Goal: Information Seeking & Learning: Learn about a topic

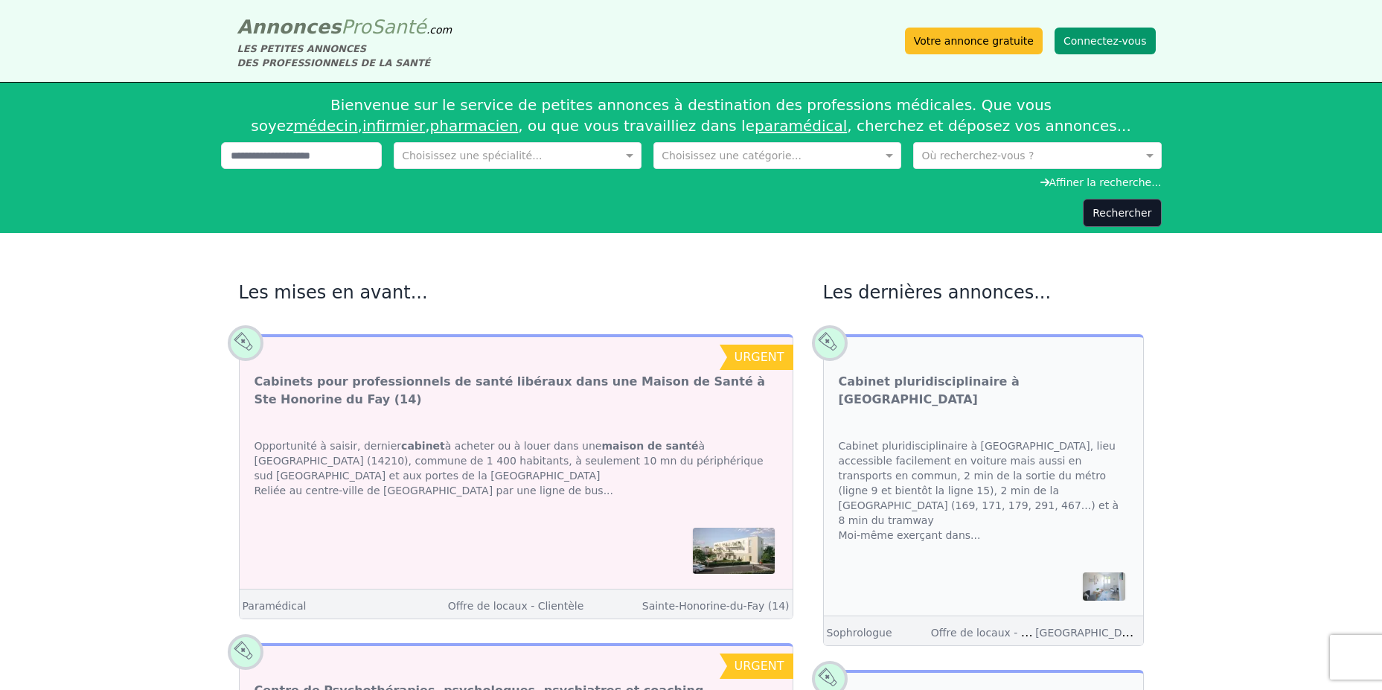
click at [1092, 40] on button "Connectez-vous" at bounding box center [1105, 41] width 101 height 27
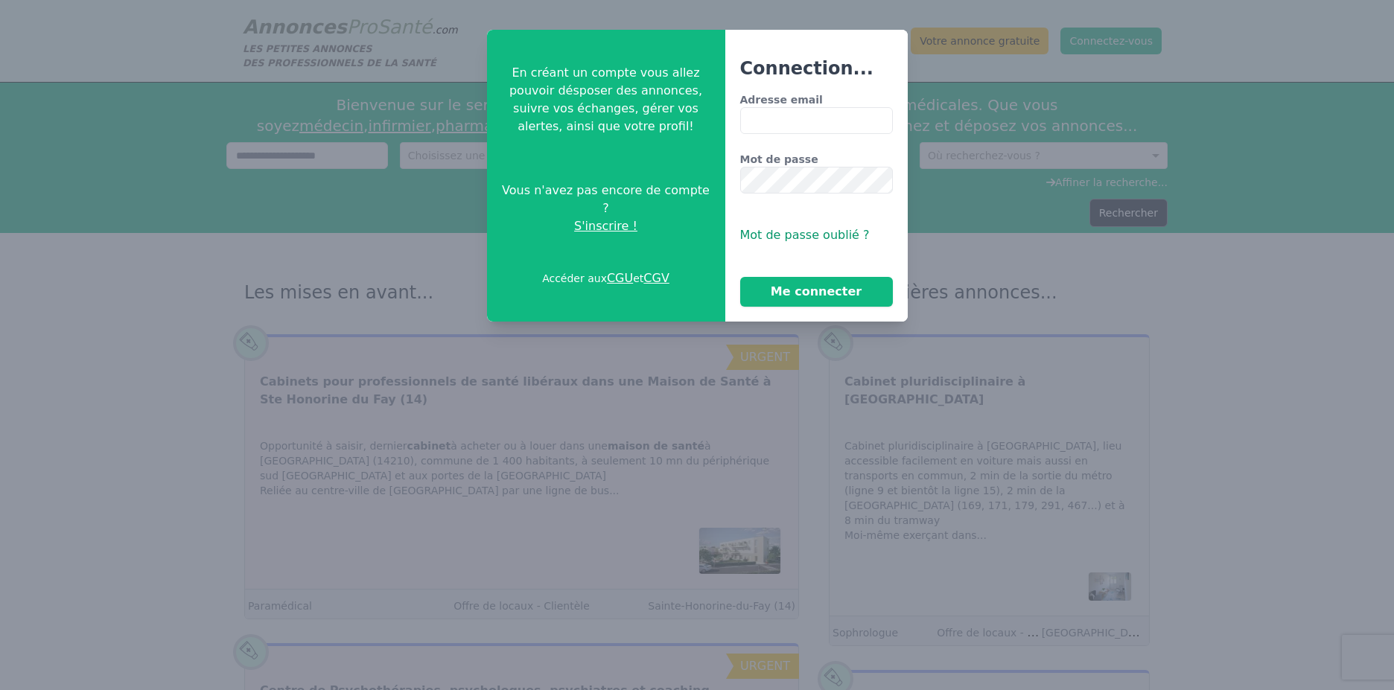
click at [793, 106] on label "Adresse email" at bounding box center [816, 99] width 153 height 15
click at [793, 107] on input "Adresse email" at bounding box center [816, 120] width 153 height 27
click at [794, 117] on input "Adresse email" at bounding box center [816, 120] width 153 height 27
type input "**********"
click at [805, 284] on button "Me connecter" at bounding box center [816, 292] width 153 height 30
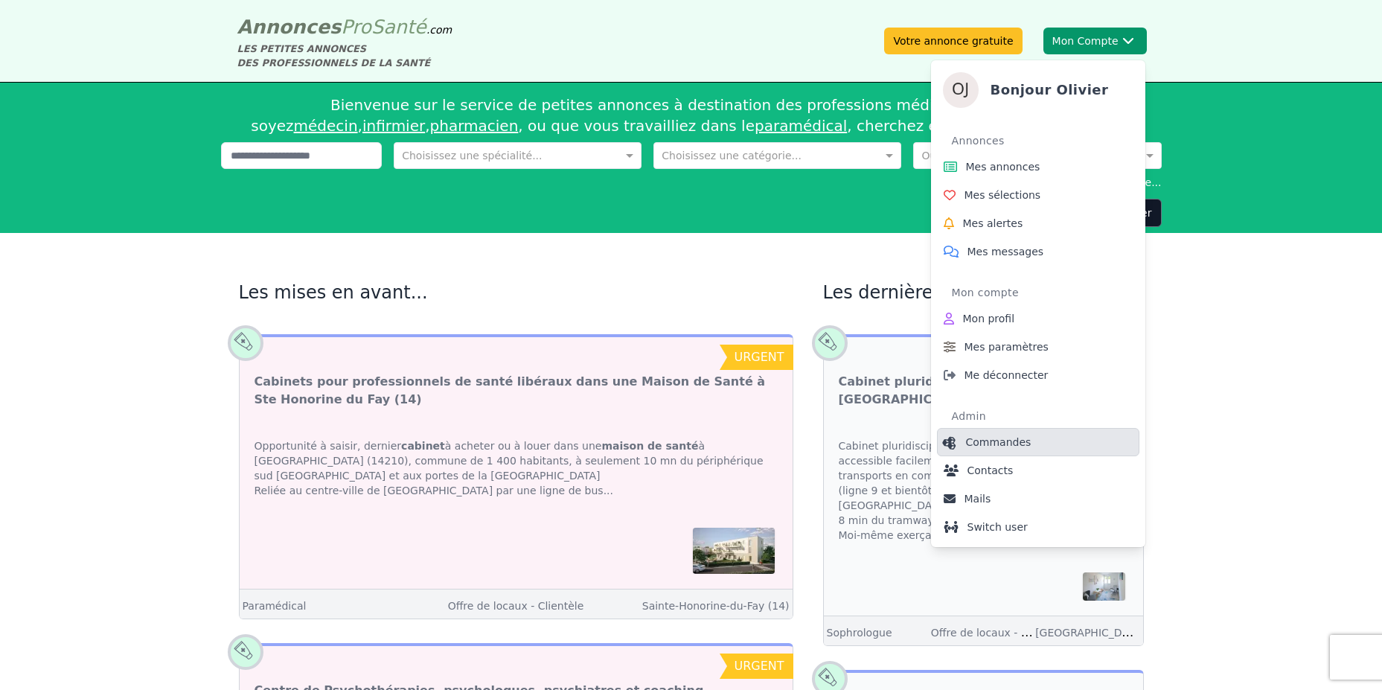
click at [1016, 442] on span "Commandes" at bounding box center [999, 442] width 66 height 15
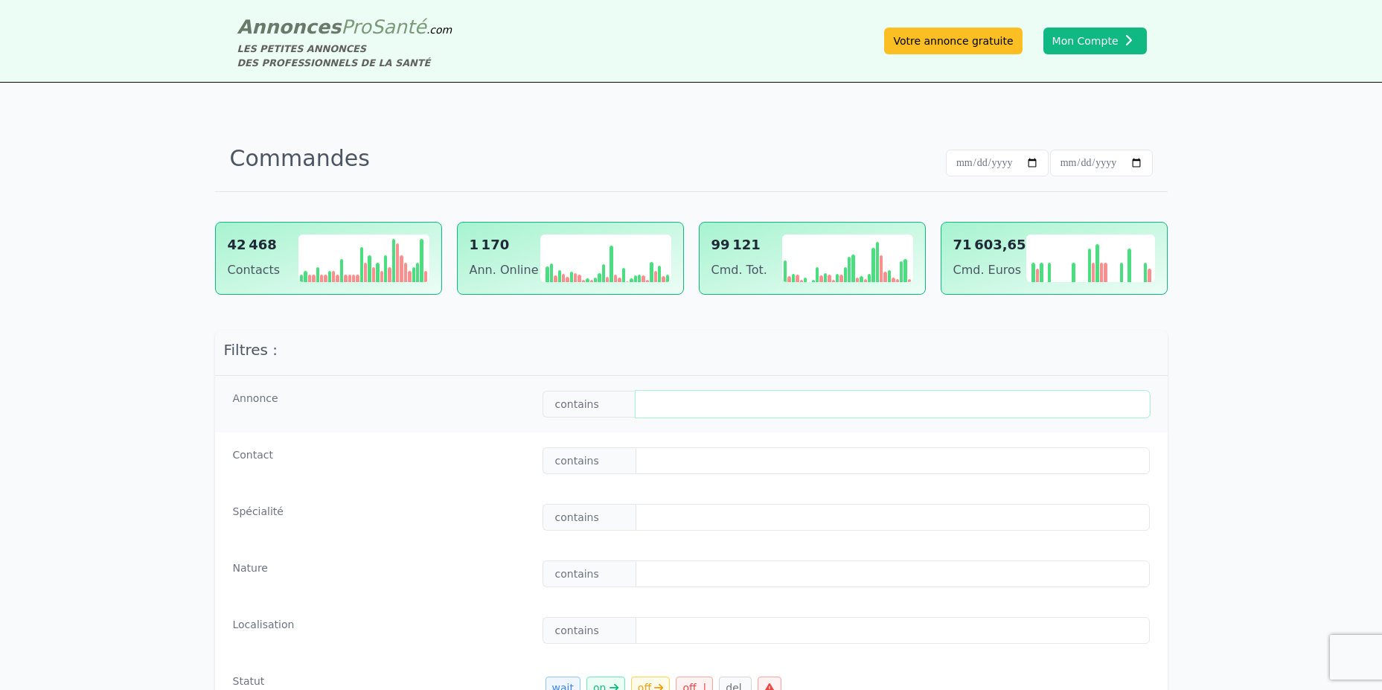
click at [650, 414] on input "text" at bounding box center [893, 404] width 514 height 27
paste input "**********"
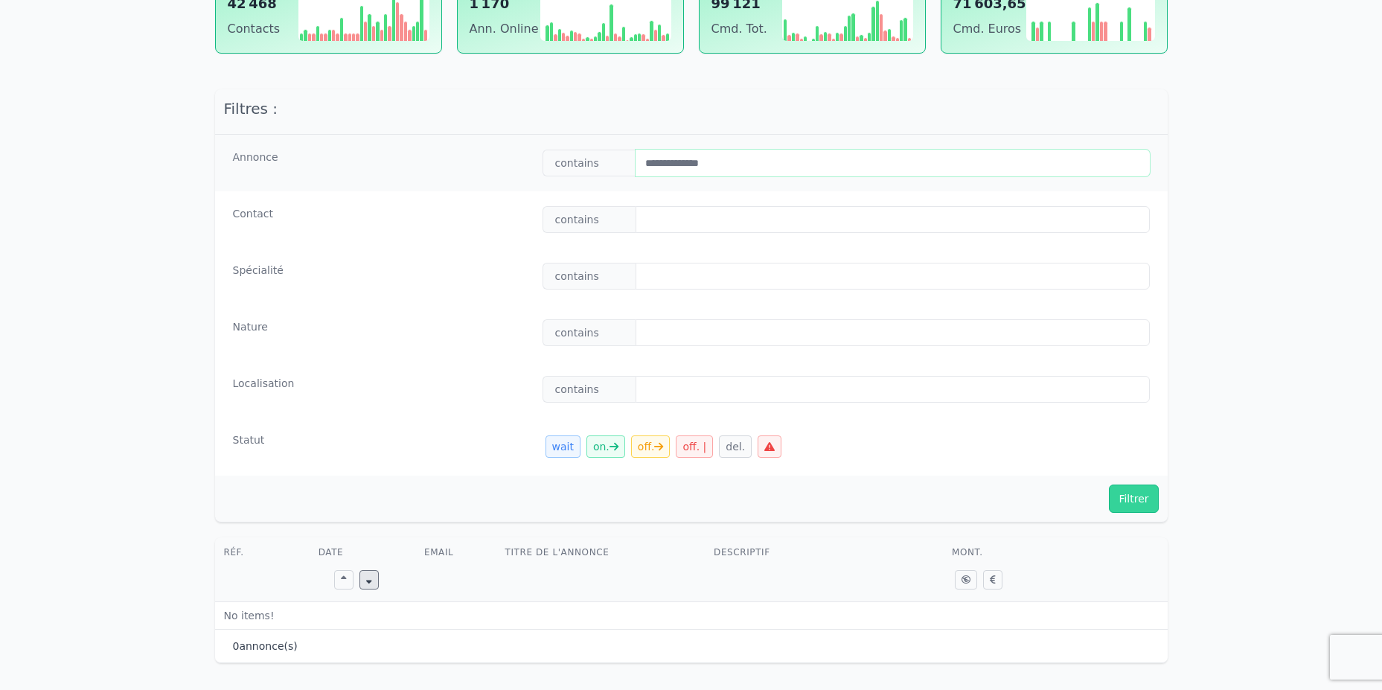
scroll to position [352, 0]
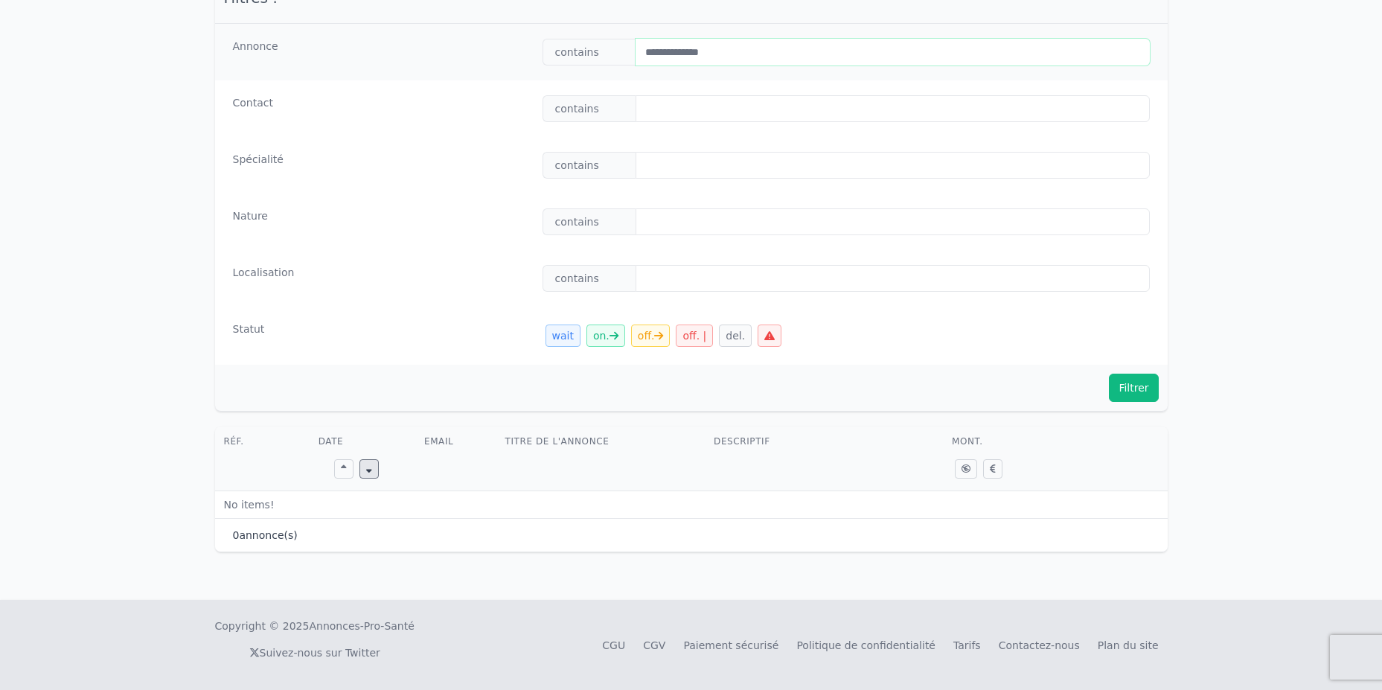
type input "**********"
drag, startPoint x: 1132, startPoint y: 383, endPoint x: 1096, endPoint y: 353, distance: 46.5
click at [1132, 383] on button "Filtrer" at bounding box center [1133, 388] width 49 height 28
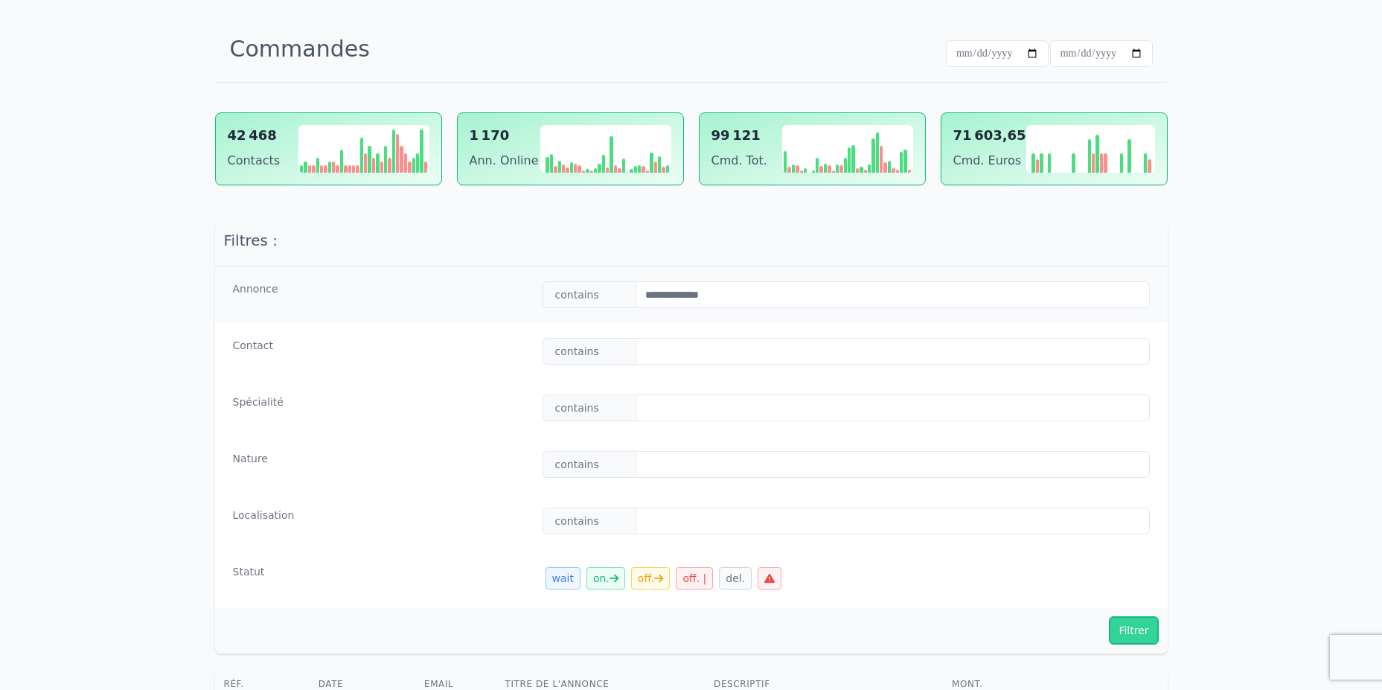
scroll to position [352, 0]
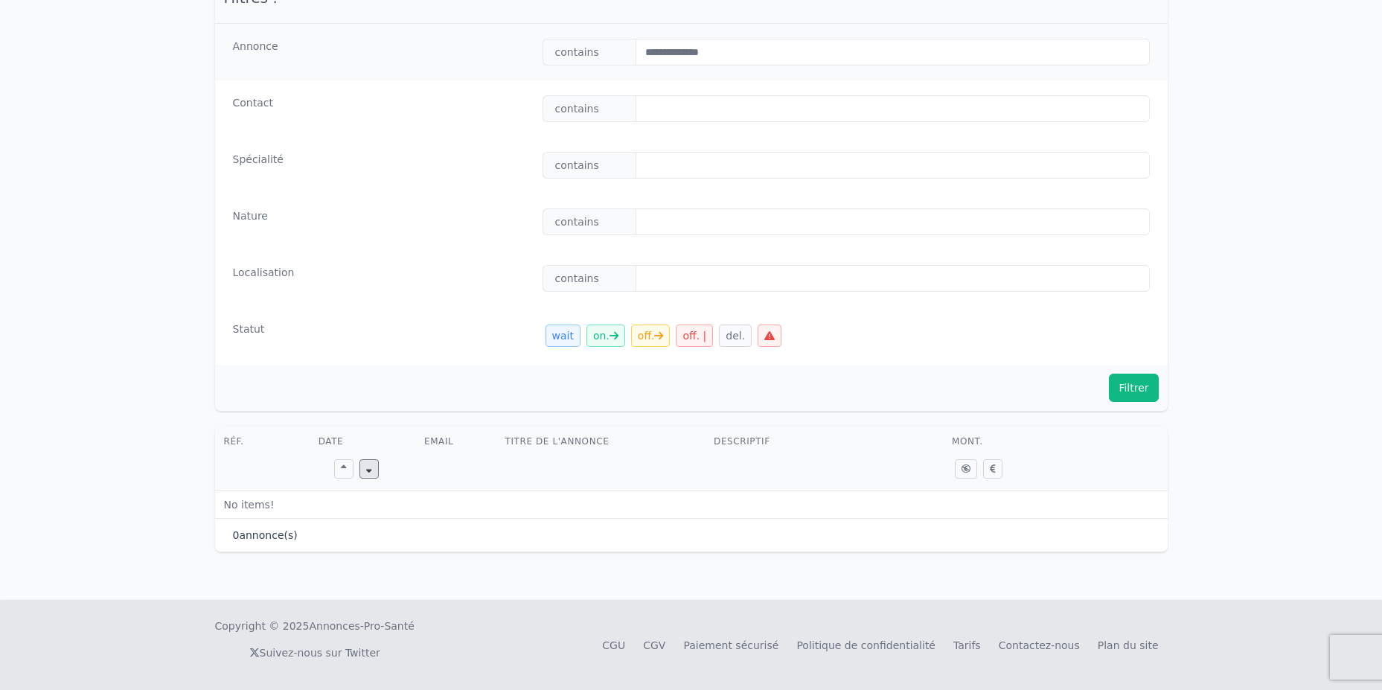
click at [1126, 387] on button "Filtrer" at bounding box center [1133, 388] width 49 height 28
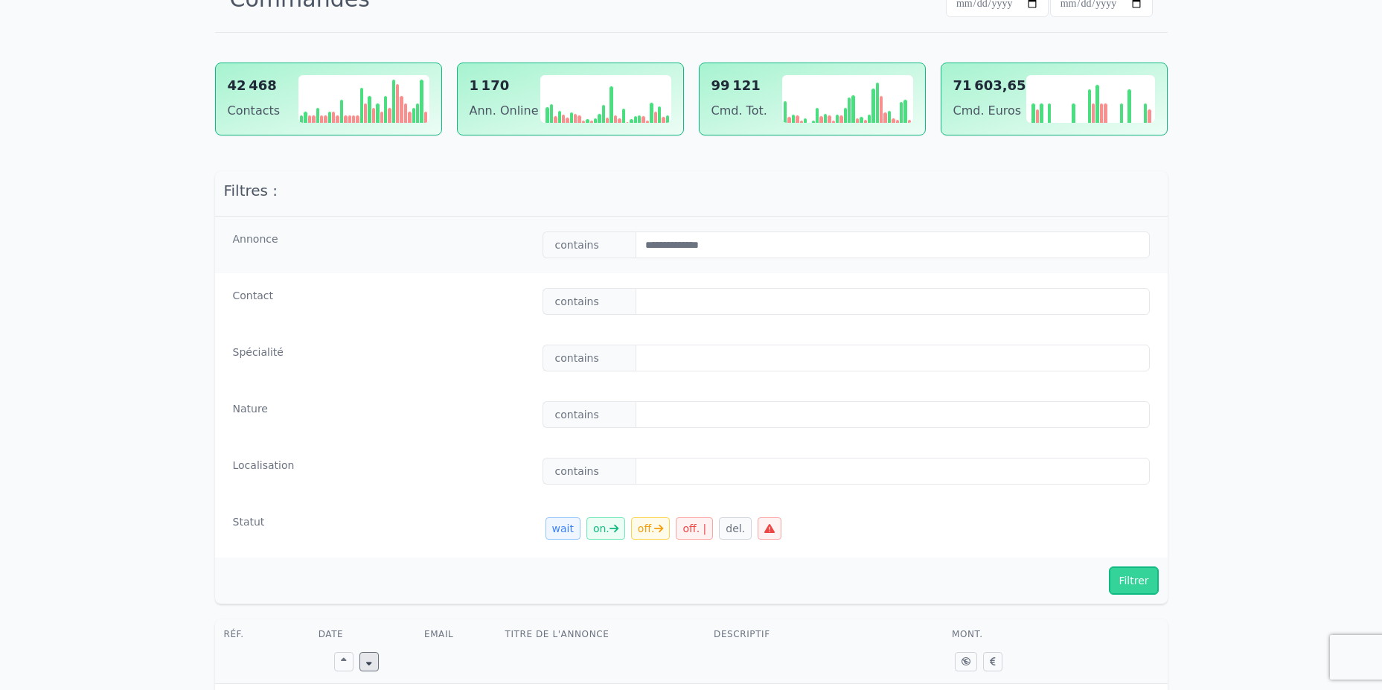
scroll to position [0, 0]
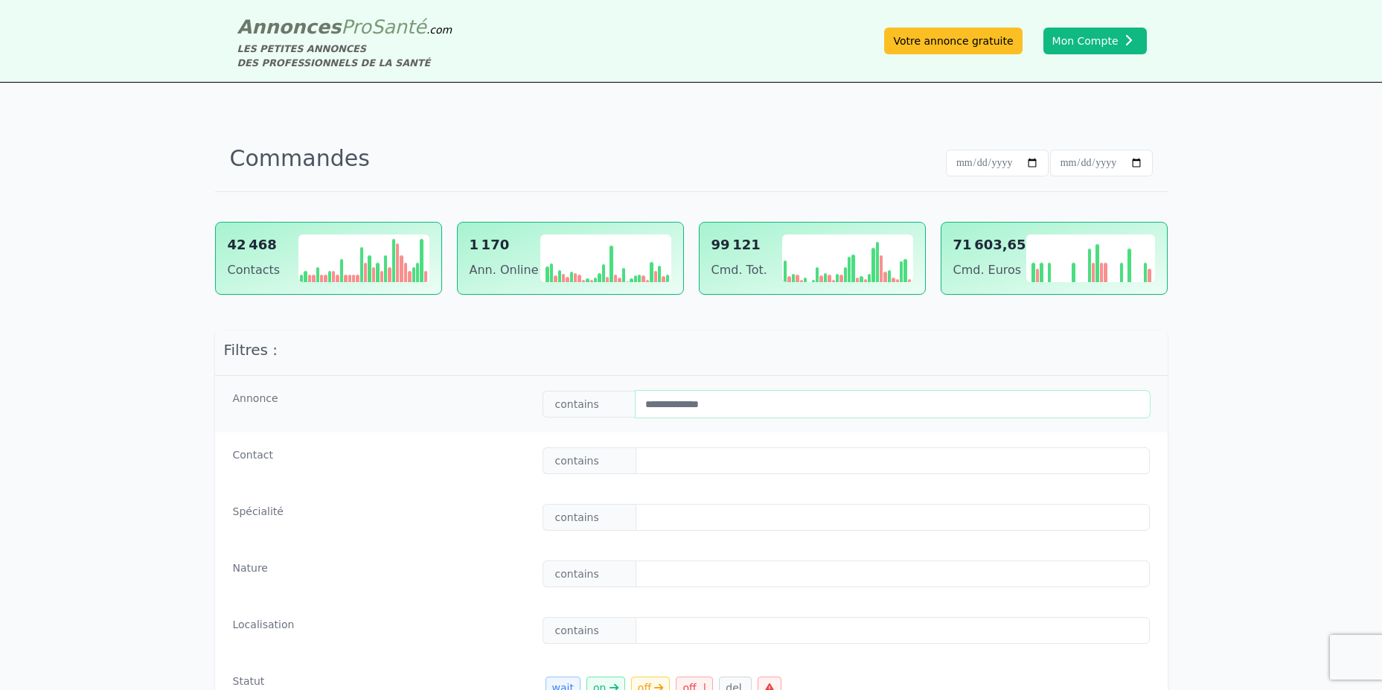
click at [786, 406] on input "**********" at bounding box center [893, 404] width 514 height 27
drag, startPoint x: 649, startPoint y: 406, endPoint x: 196, endPoint y: 406, distance: 453.4
click at [276, 406] on div "**********" at bounding box center [691, 404] width 953 height 57
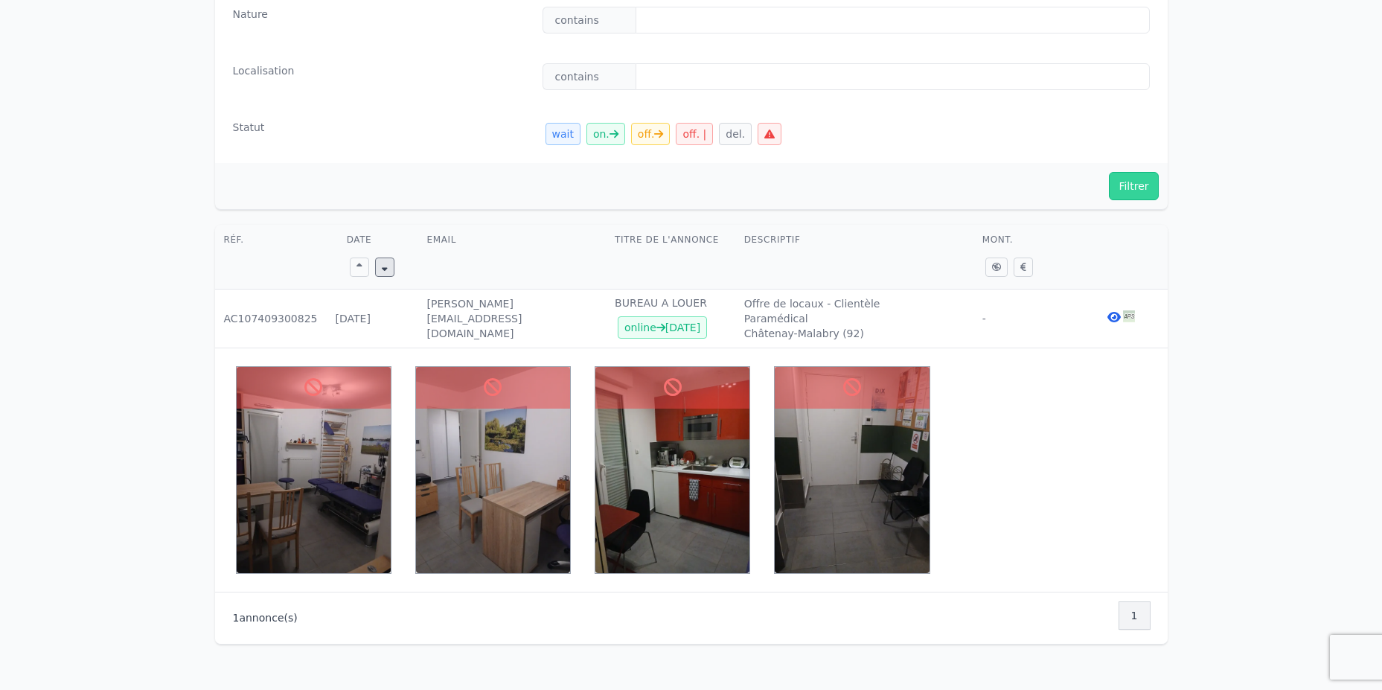
scroll to position [447, 0]
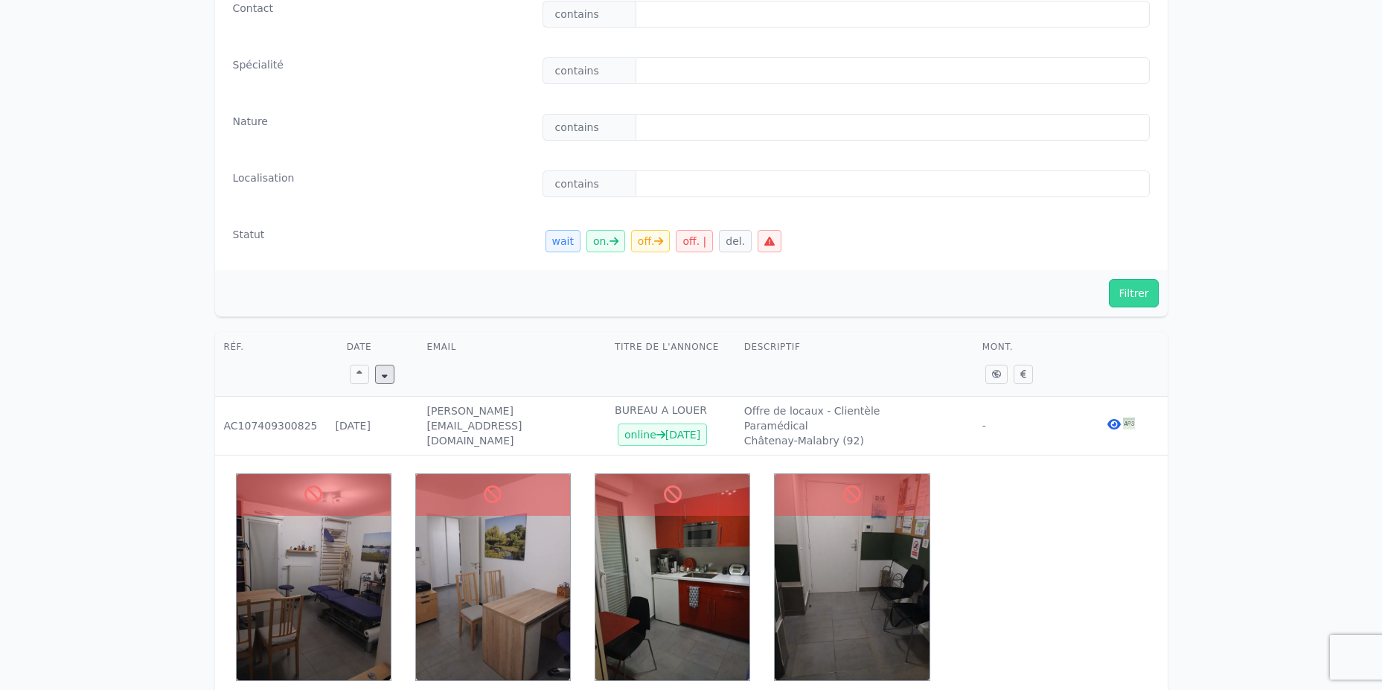
click at [1112, 421] on icon at bounding box center [1114, 424] width 13 height 12
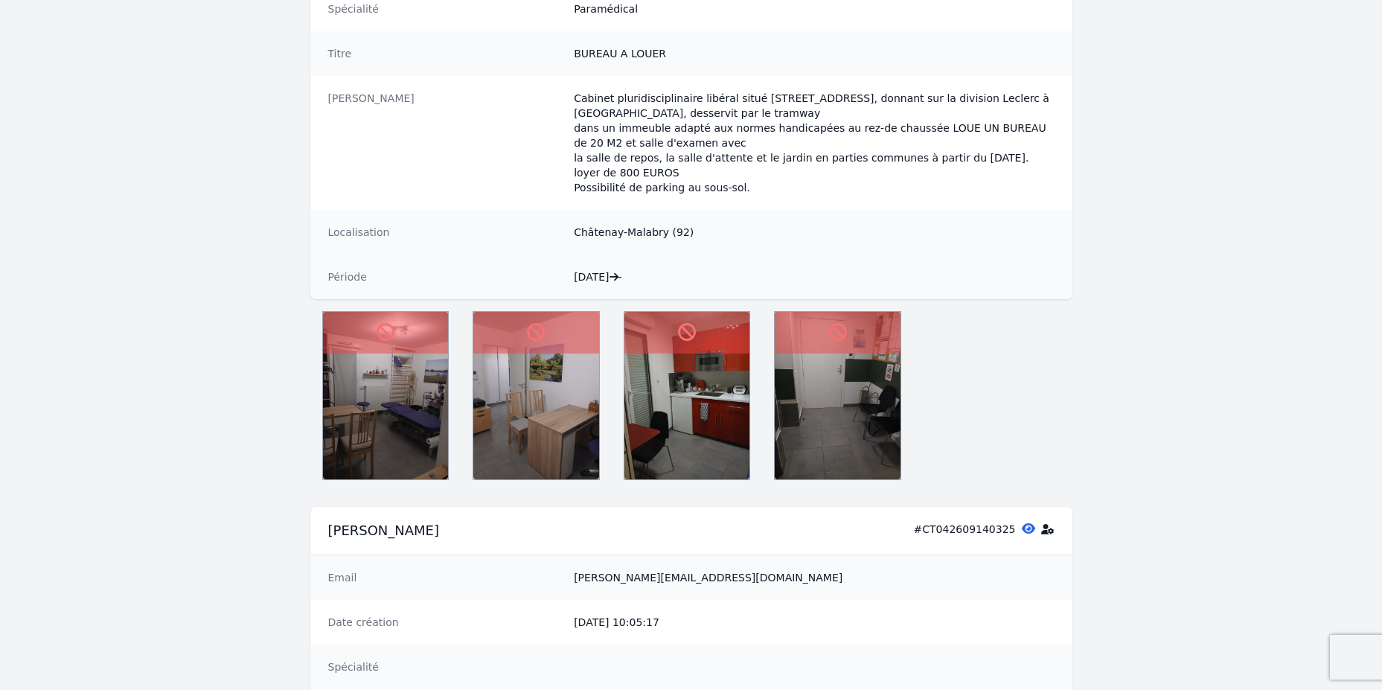
scroll to position [357, 0]
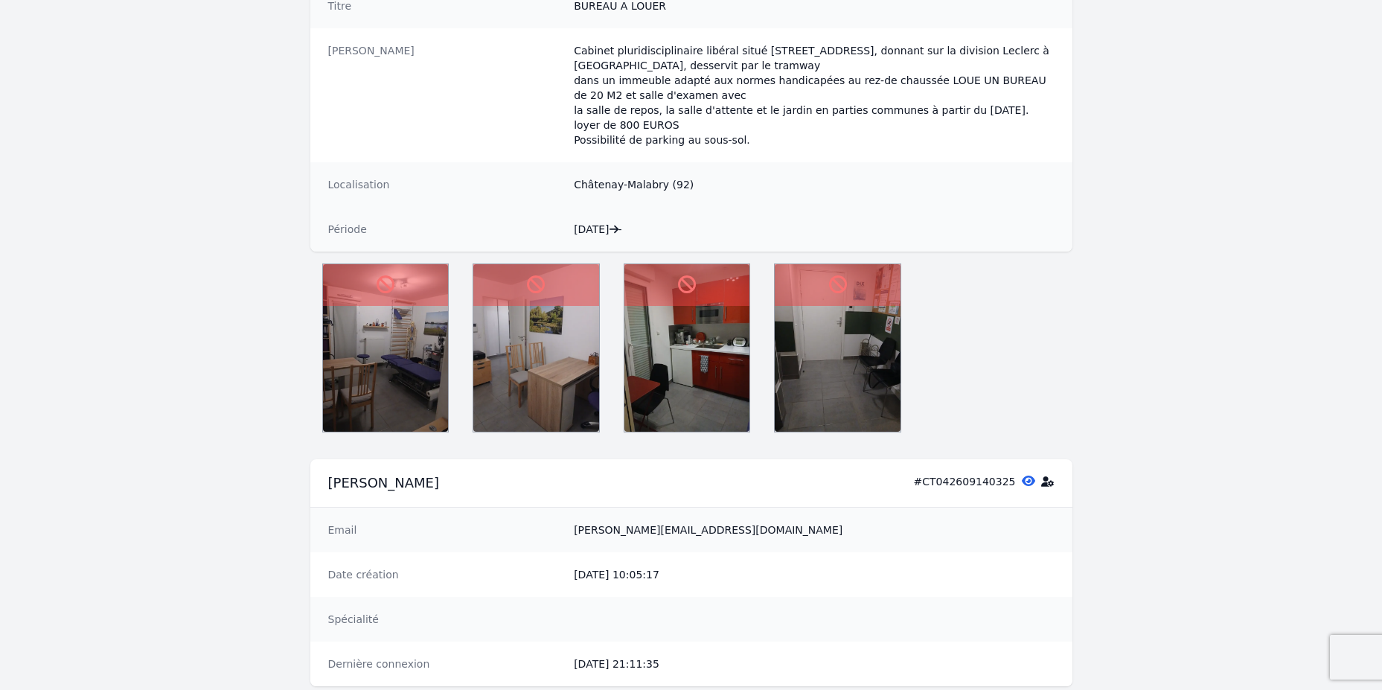
click at [1146, 299] on div "BUREAU A LOUER En ligne jusqu'au 31/10/2025 # AC107409300825 Type Offre de loca…" at bounding box center [691, 640] width 1382 height 1746
click at [382, 356] on img at bounding box center [386, 348] width 126 height 168
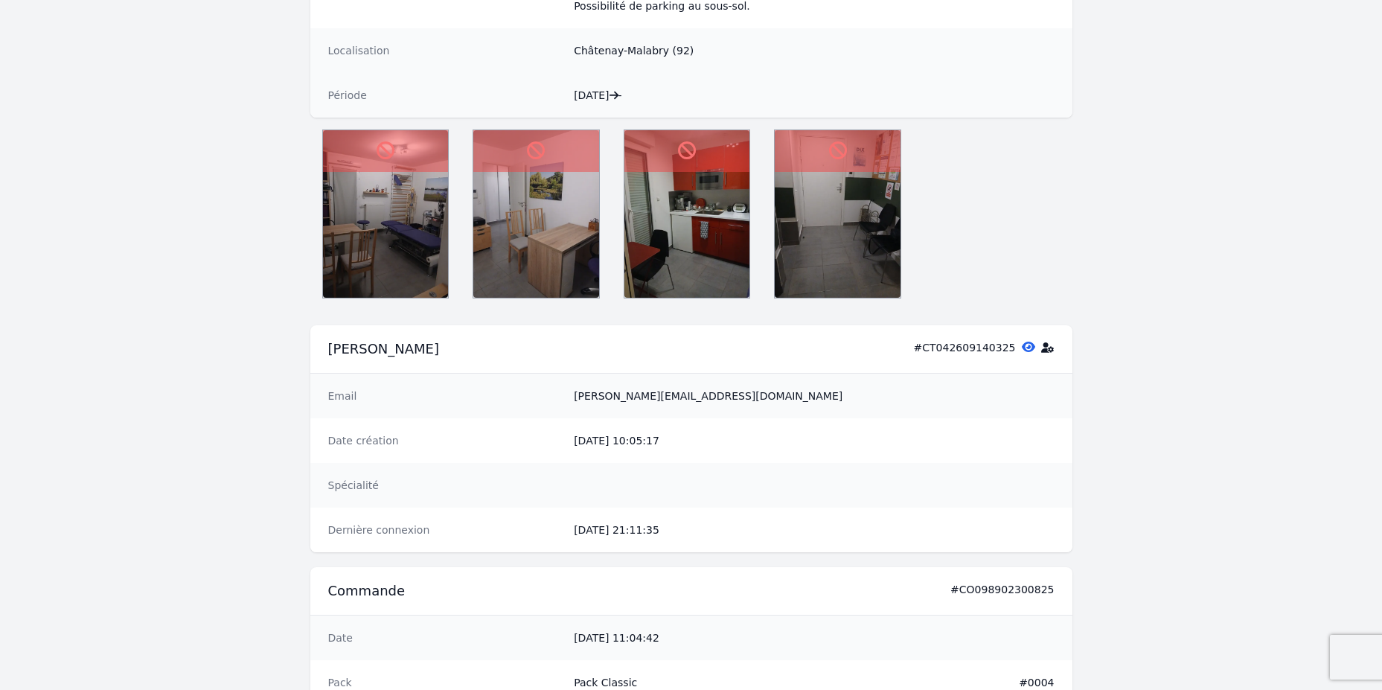
scroll to position [536, 0]
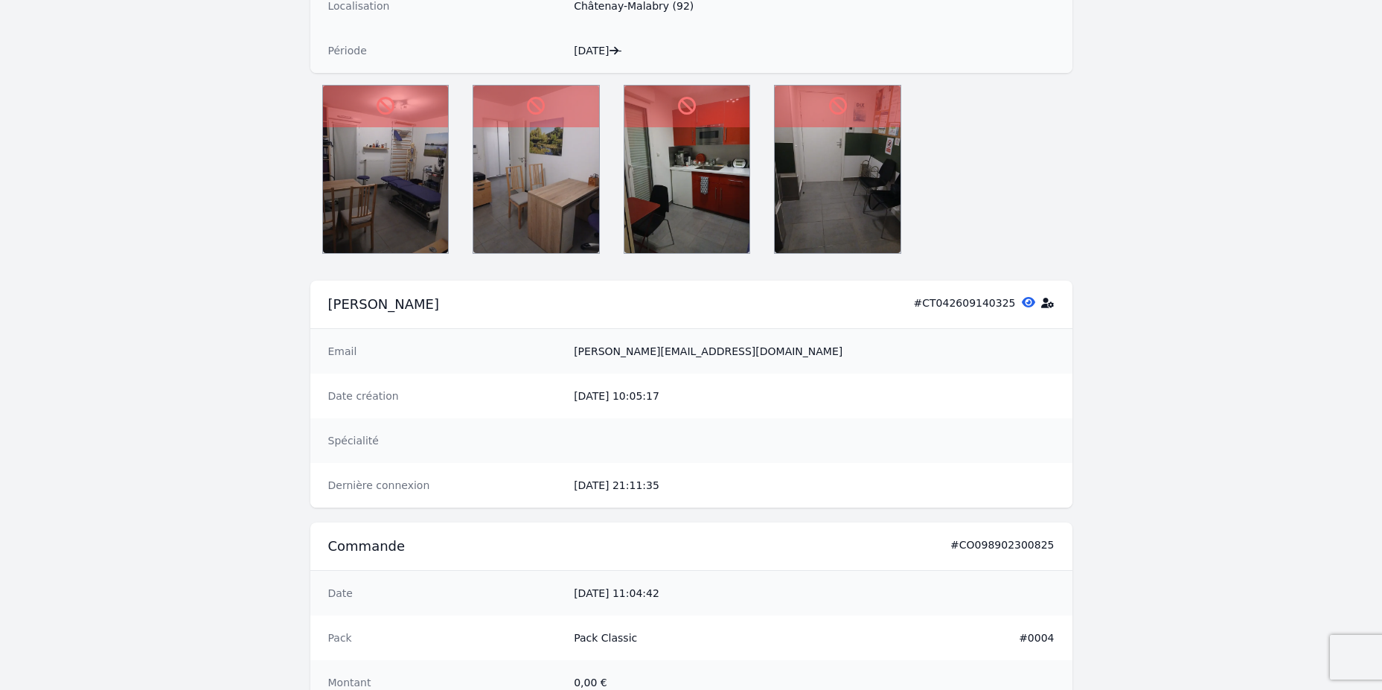
drag, startPoint x: 715, startPoint y: 348, endPoint x: 558, endPoint y: 349, distance: 156.3
click at [558, 349] on div "Email catherinechabaud@sfr.fr" at bounding box center [691, 351] width 762 height 45
copy div "catherinechabaud@sfr.fr"
click at [1144, 341] on div "BUREAU A LOUER En ligne jusqu'au 31/10/2025 # AC107409300825 Type Offre de loca…" at bounding box center [691, 461] width 1382 height 1746
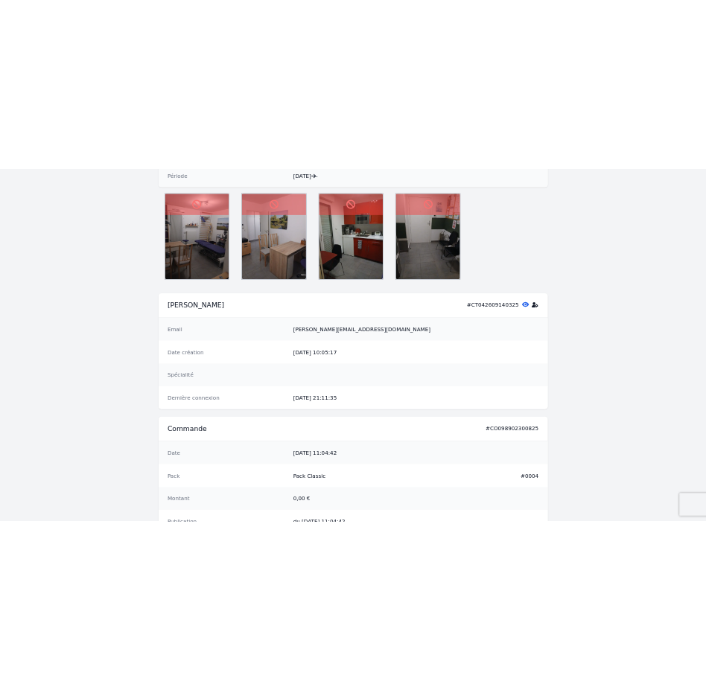
scroll to position [268, 0]
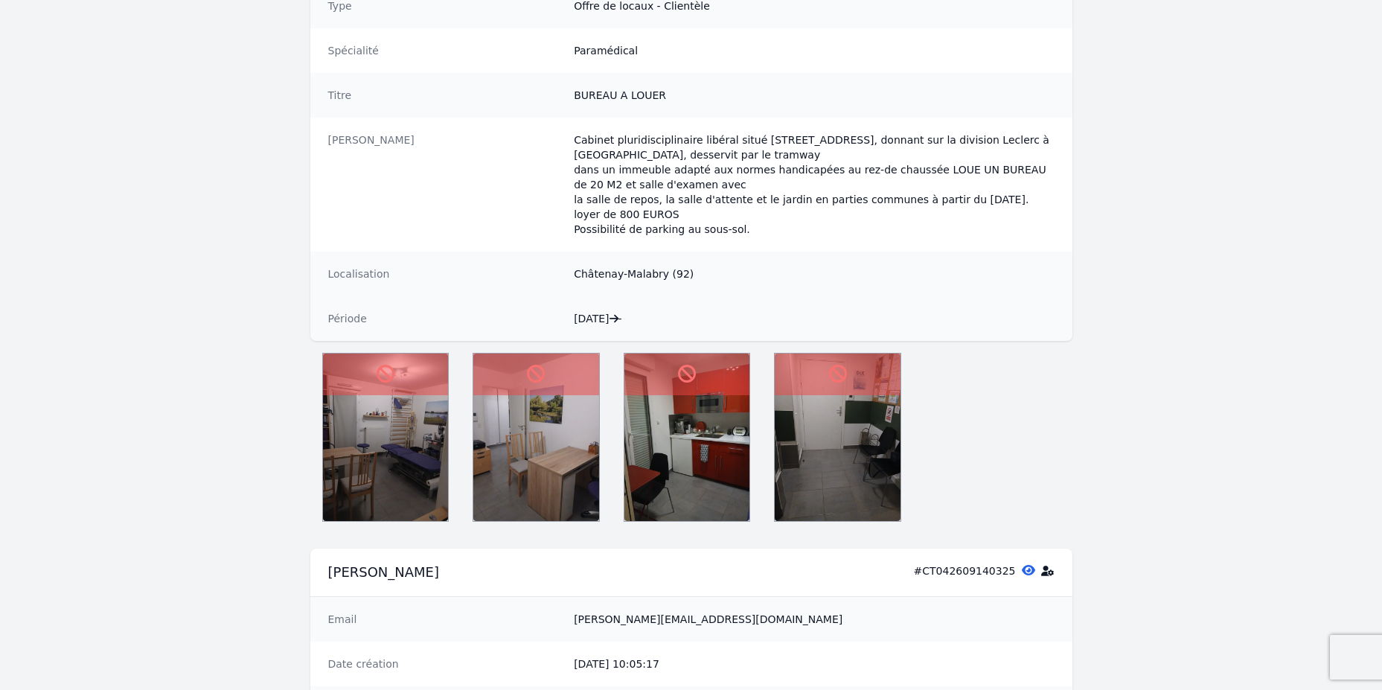
click at [833, 371] on icon at bounding box center [838, 374] width 18 height 18
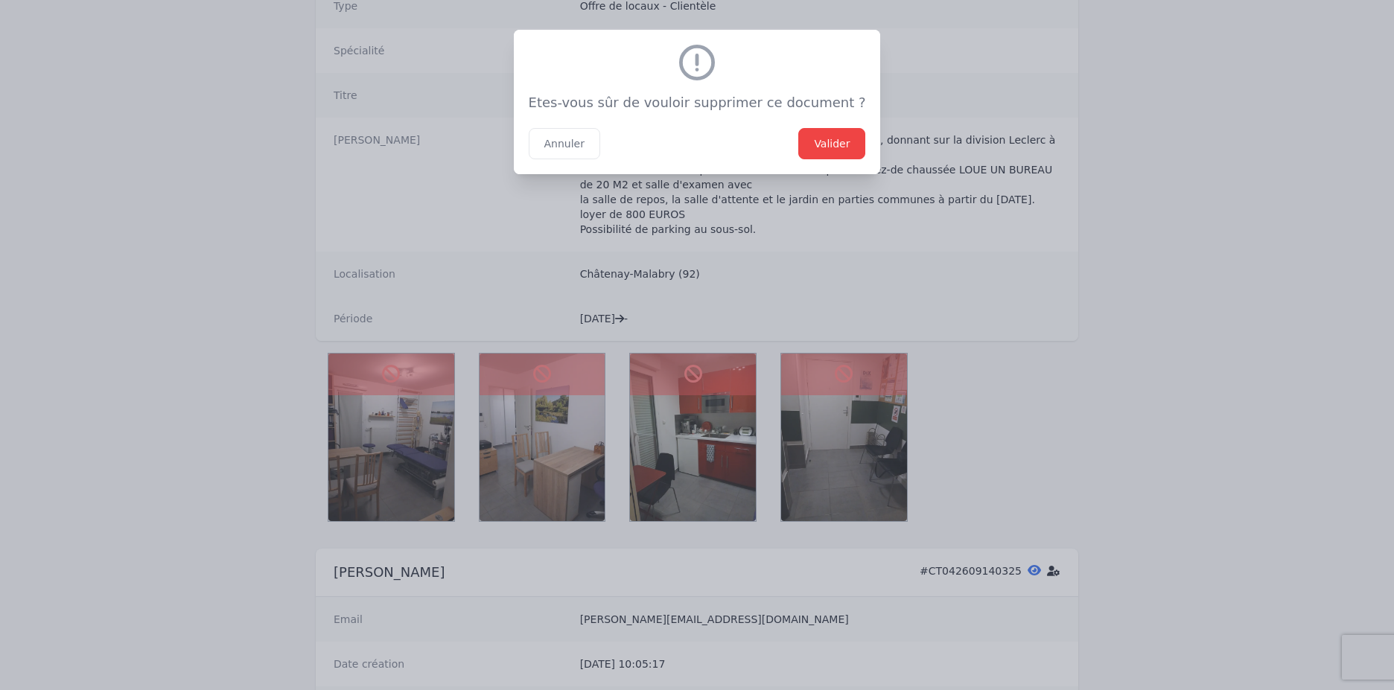
click at [826, 139] on button "Valider" at bounding box center [831, 143] width 67 height 31
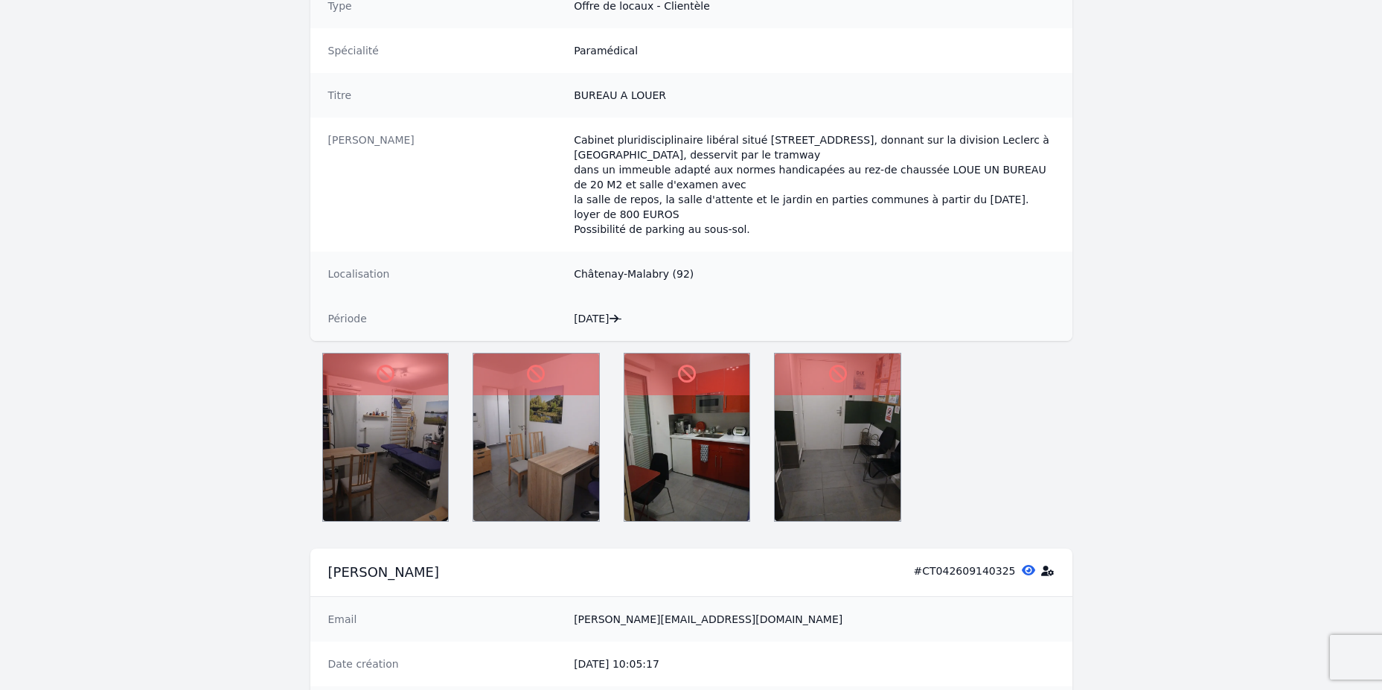
click at [691, 376] on icon at bounding box center [687, 374] width 18 height 18
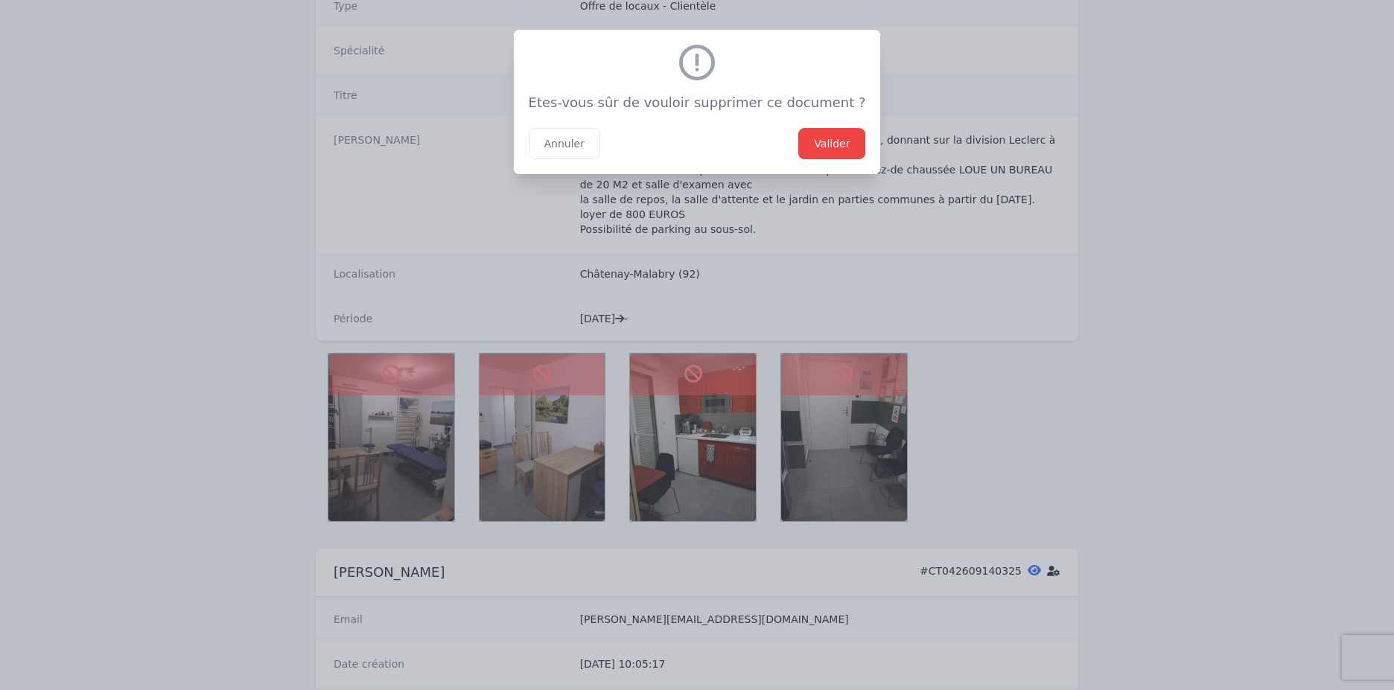
click at [807, 152] on button "Valider" at bounding box center [831, 143] width 67 height 31
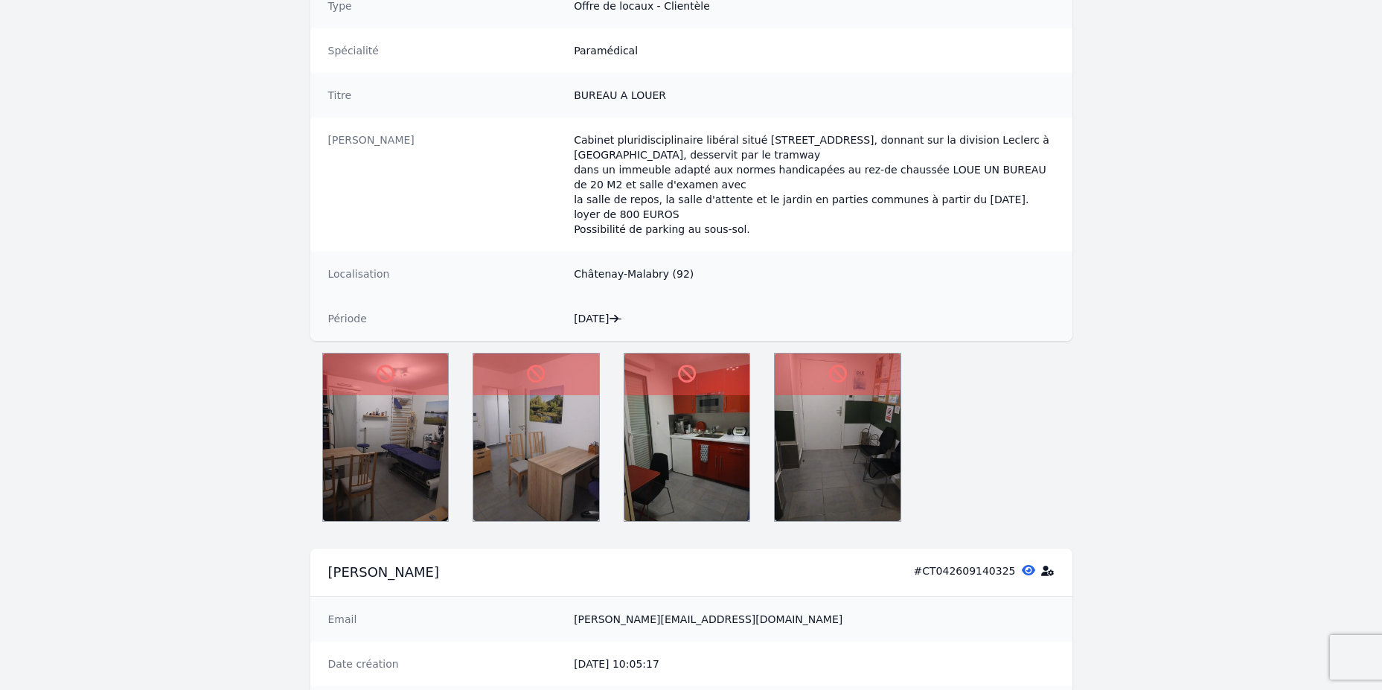
click at [576, 368] on button at bounding box center [536, 375] width 126 height 42
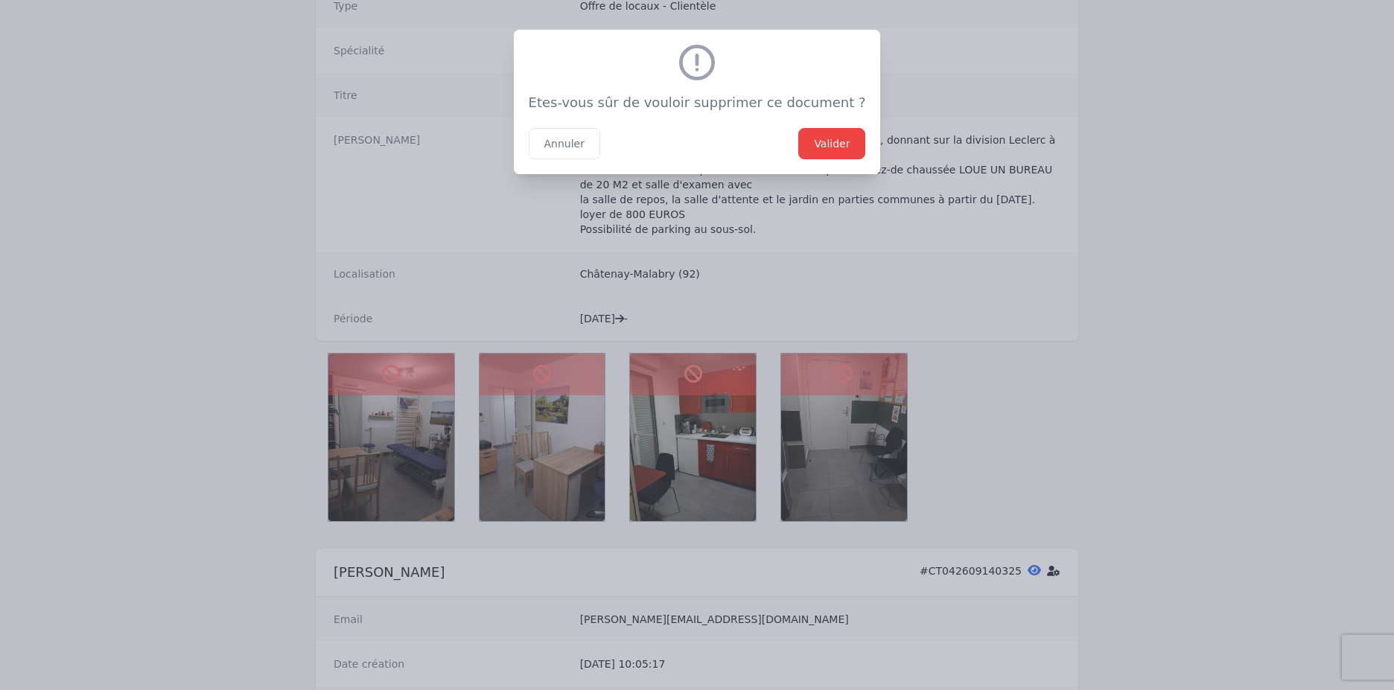
click at [807, 144] on button "Valider" at bounding box center [831, 143] width 67 height 31
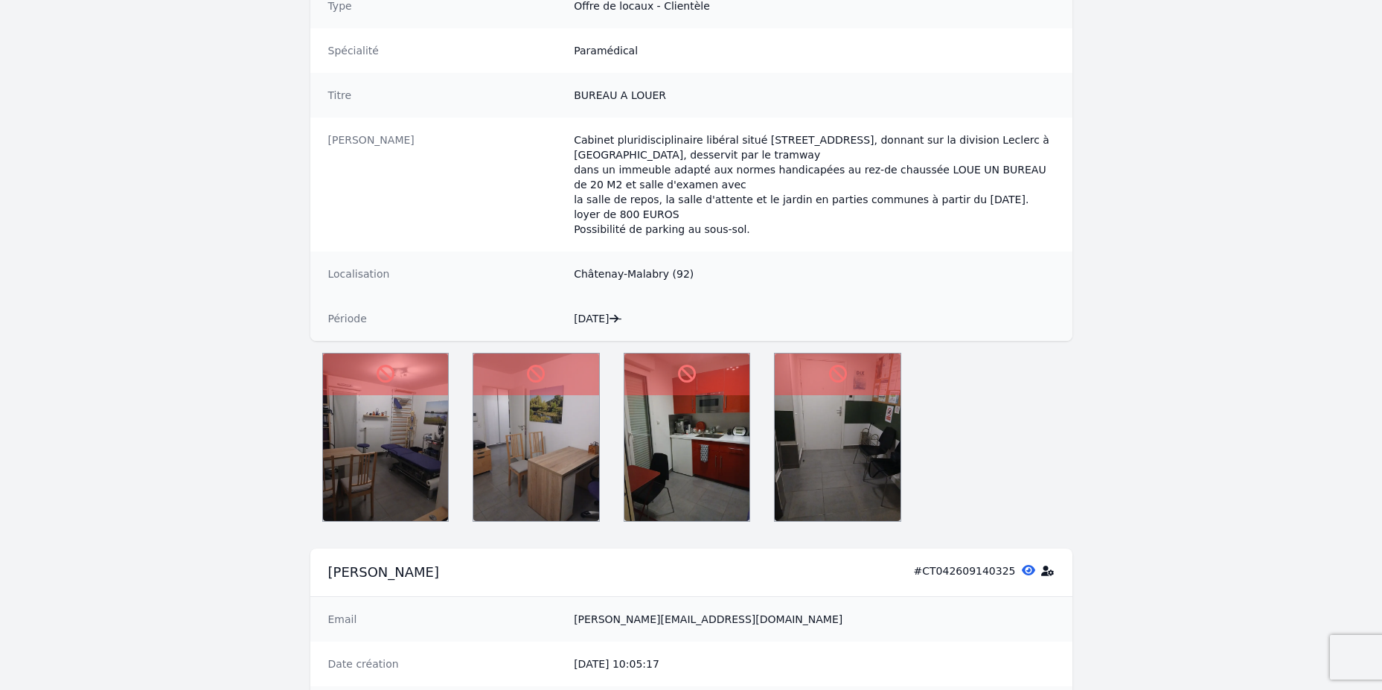
click at [392, 367] on icon at bounding box center [386, 374] width 18 height 18
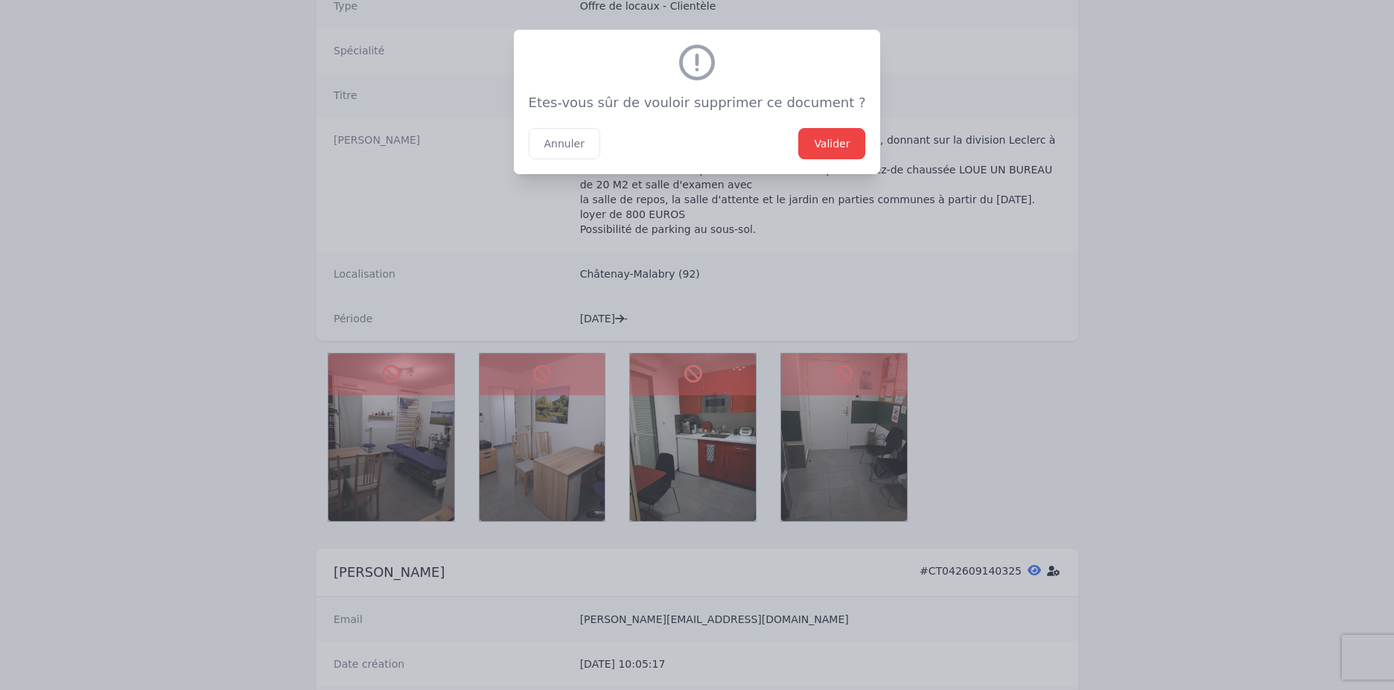
click at [807, 133] on button "Valider" at bounding box center [831, 143] width 67 height 31
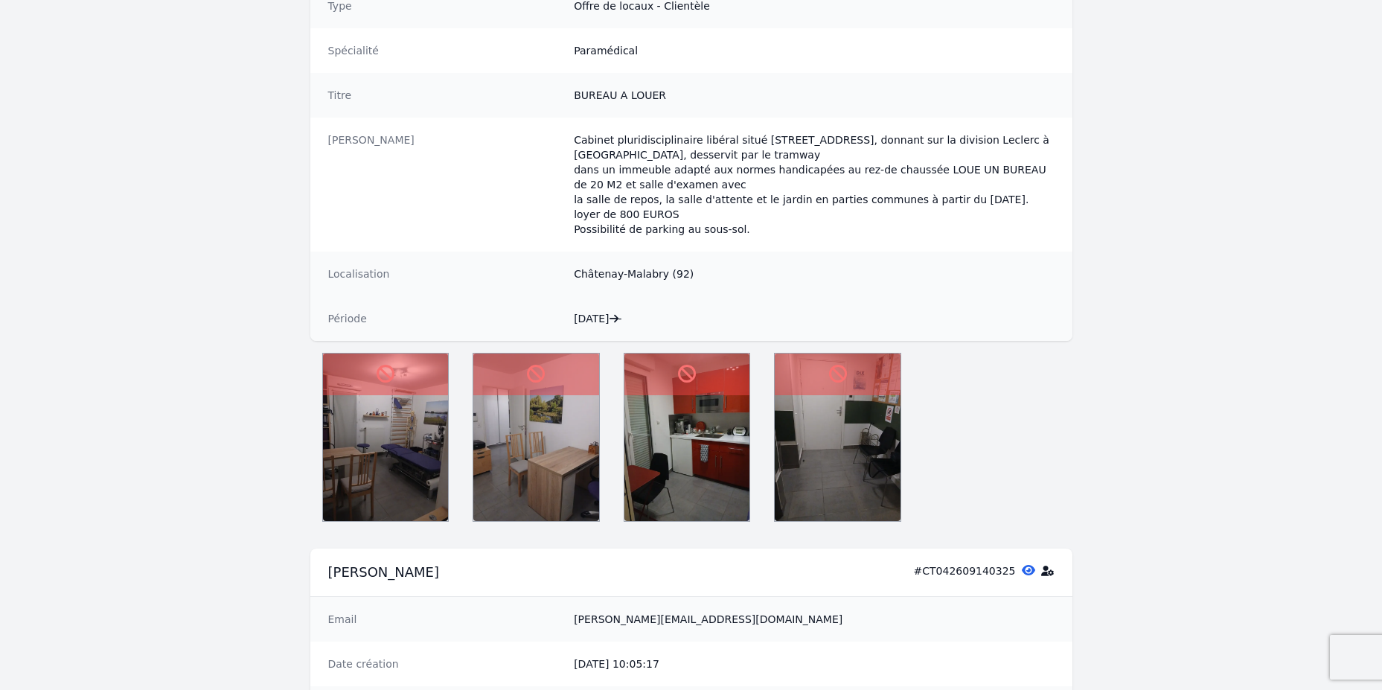
click at [807, 136] on p "Cabinet pluridisciplinaire libéral situé 5 rue des turlurets, donnant sur la di…" at bounding box center [814, 185] width 480 height 104
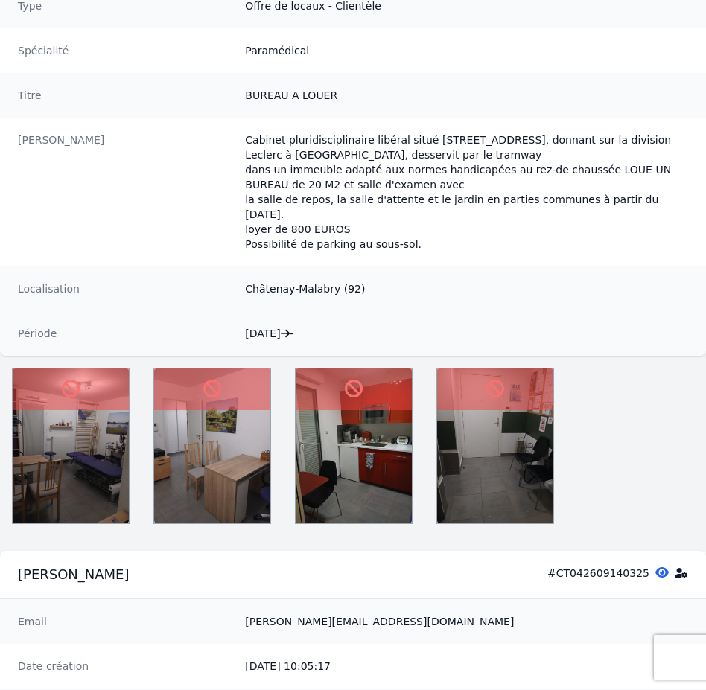
click at [481, 392] on button at bounding box center [495, 390] width 116 height 42
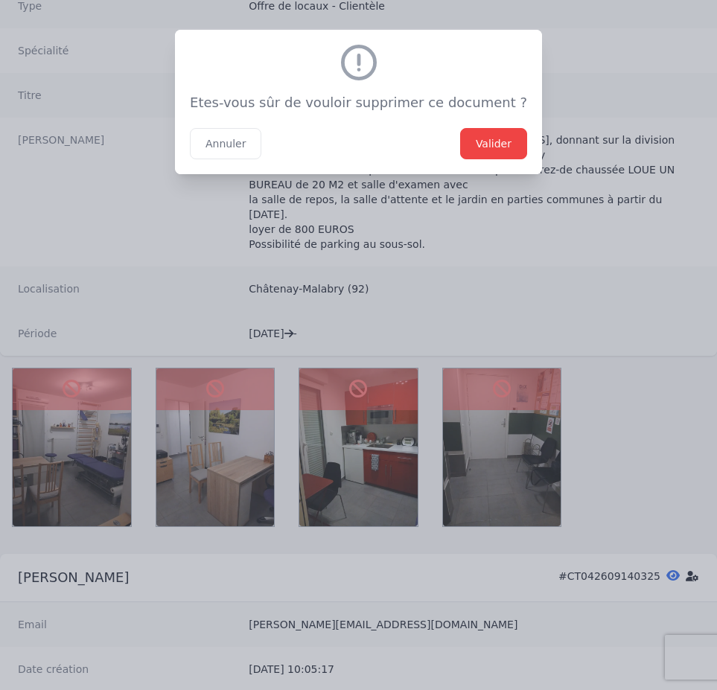
click at [489, 150] on button "Valider" at bounding box center [493, 143] width 67 height 31
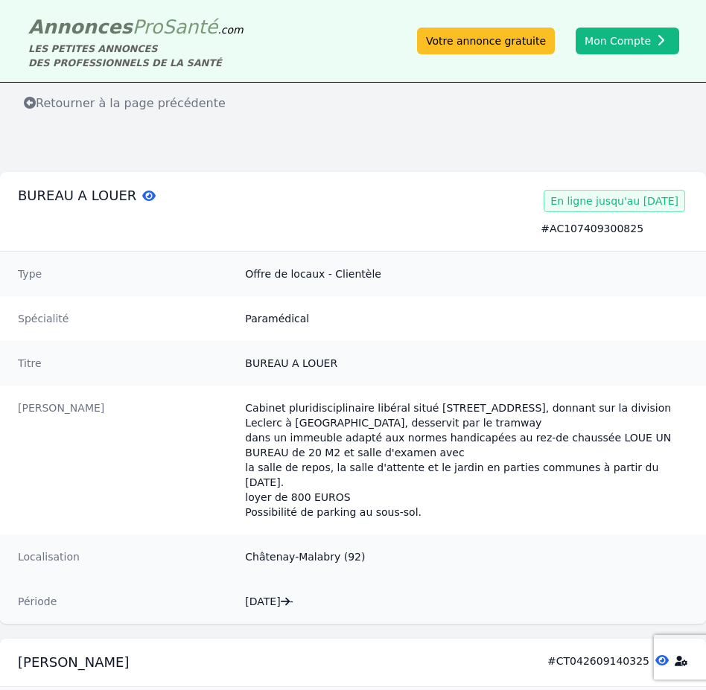
click at [367, 262] on div "Type Offre de locaux - Clientèle" at bounding box center [353, 274] width 706 height 45
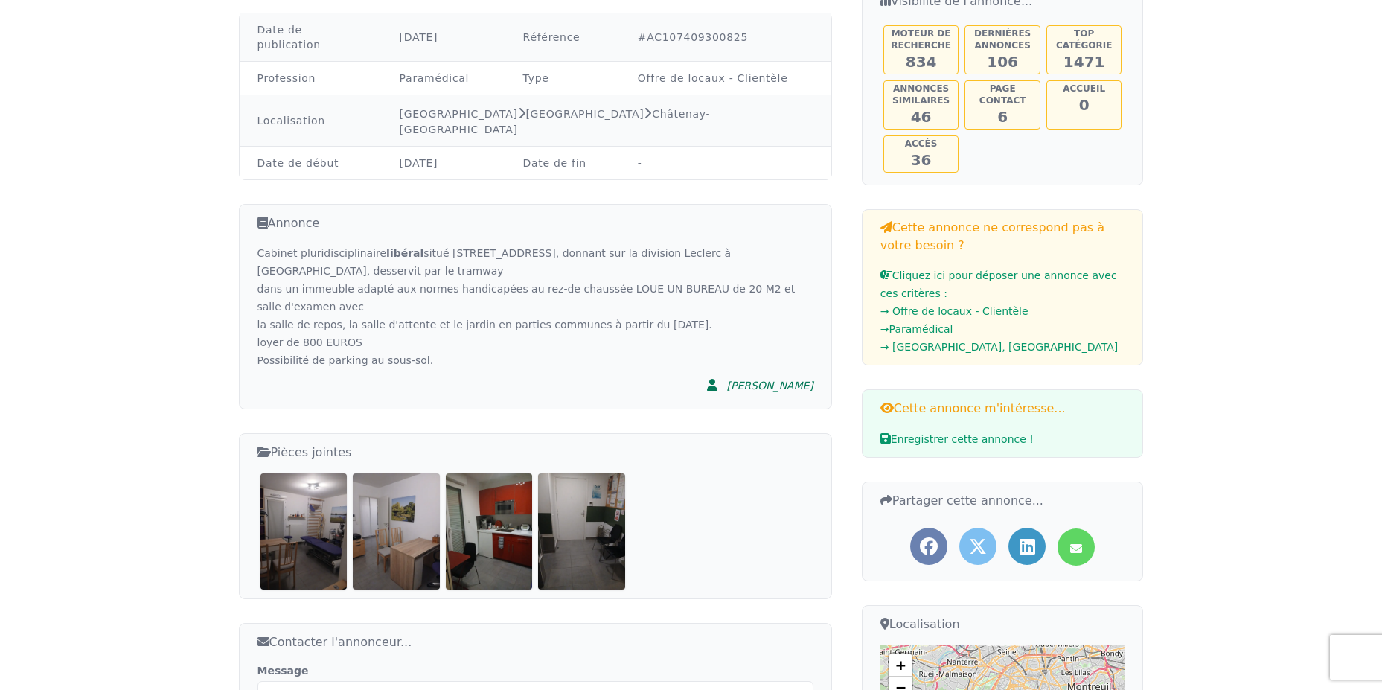
scroll to position [268, 0]
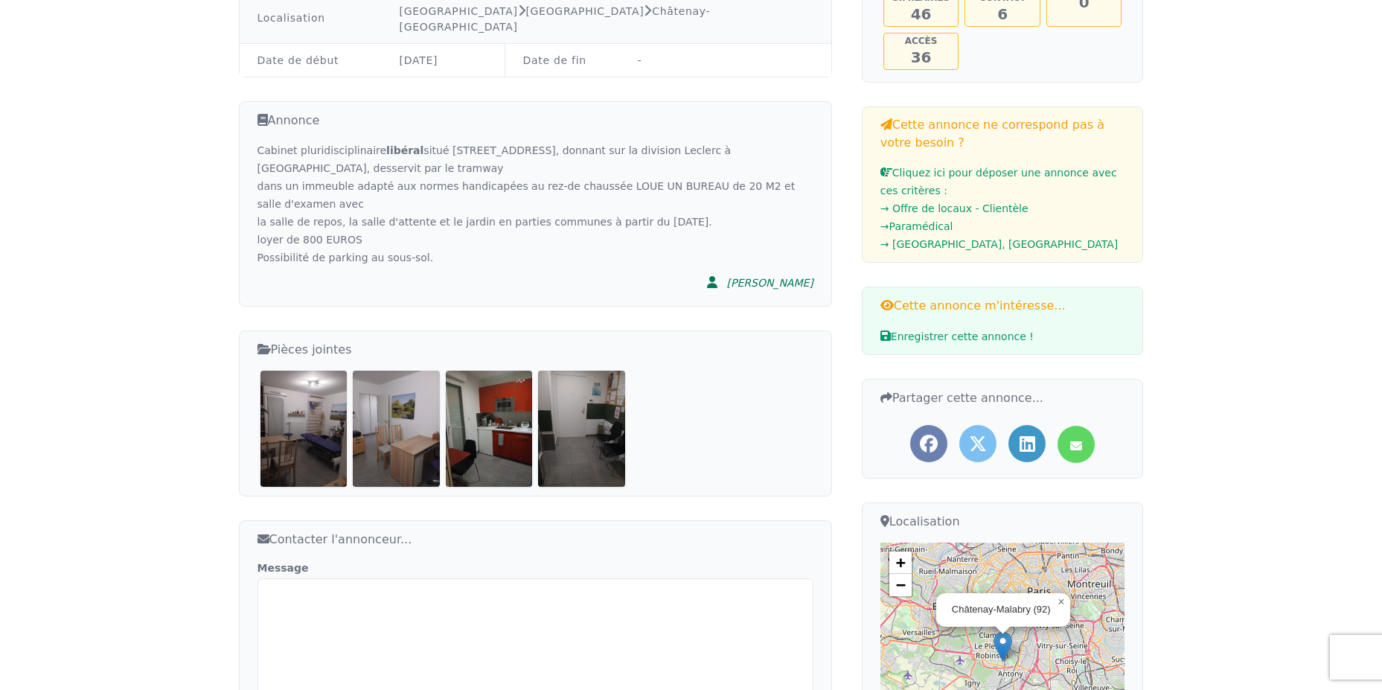
click at [575, 399] on img at bounding box center [581, 428] width 87 height 115
click at [127, 83] on app-annonce-page "Retourner à la page précédente BUREAU A LOUER Date de publication 31/08/2025 Ré…" at bounding box center [691, 592] width 1382 height 1555
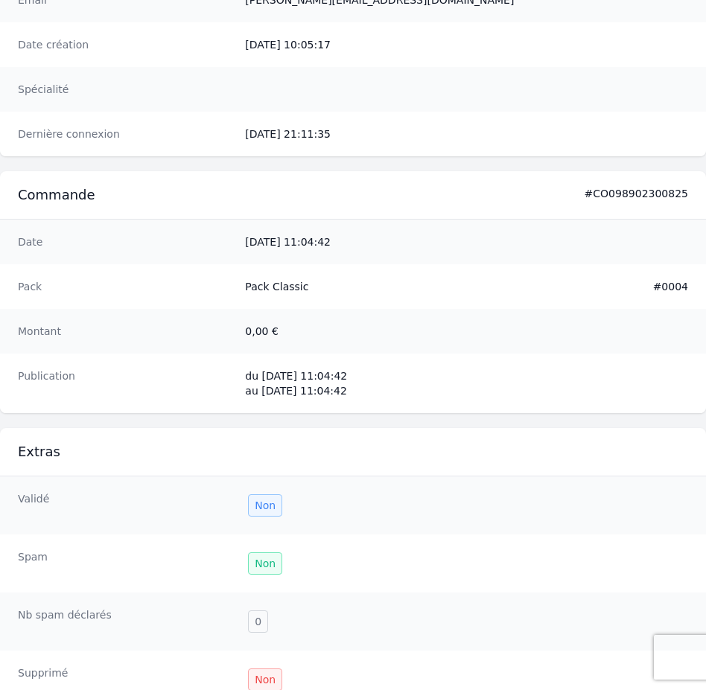
scroll to position [357, 0]
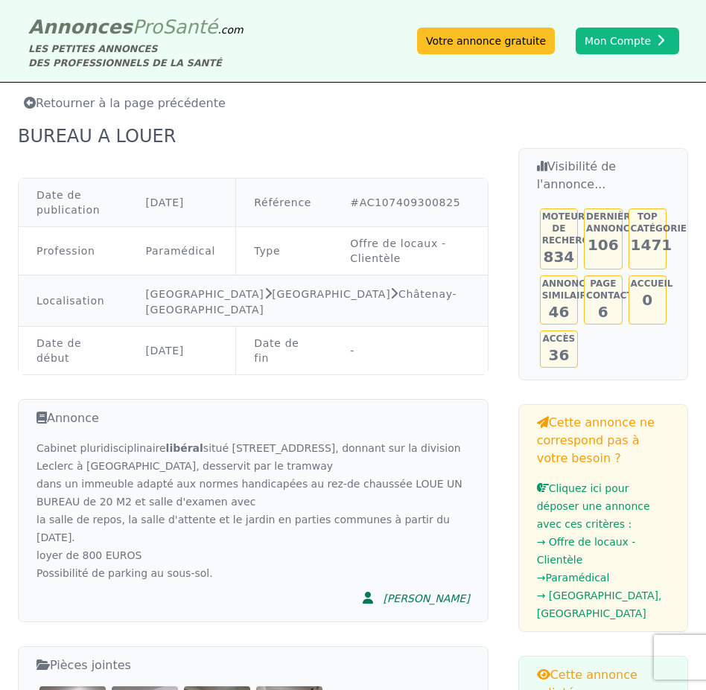
click at [165, 96] on span "Retourner à la page précédente" at bounding box center [125, 103] width 202 height 14
click at [419, 197] on td "#AC107409300825" at bounding box center [409, 203] width 155 height 48
copy td "AC107409300825"
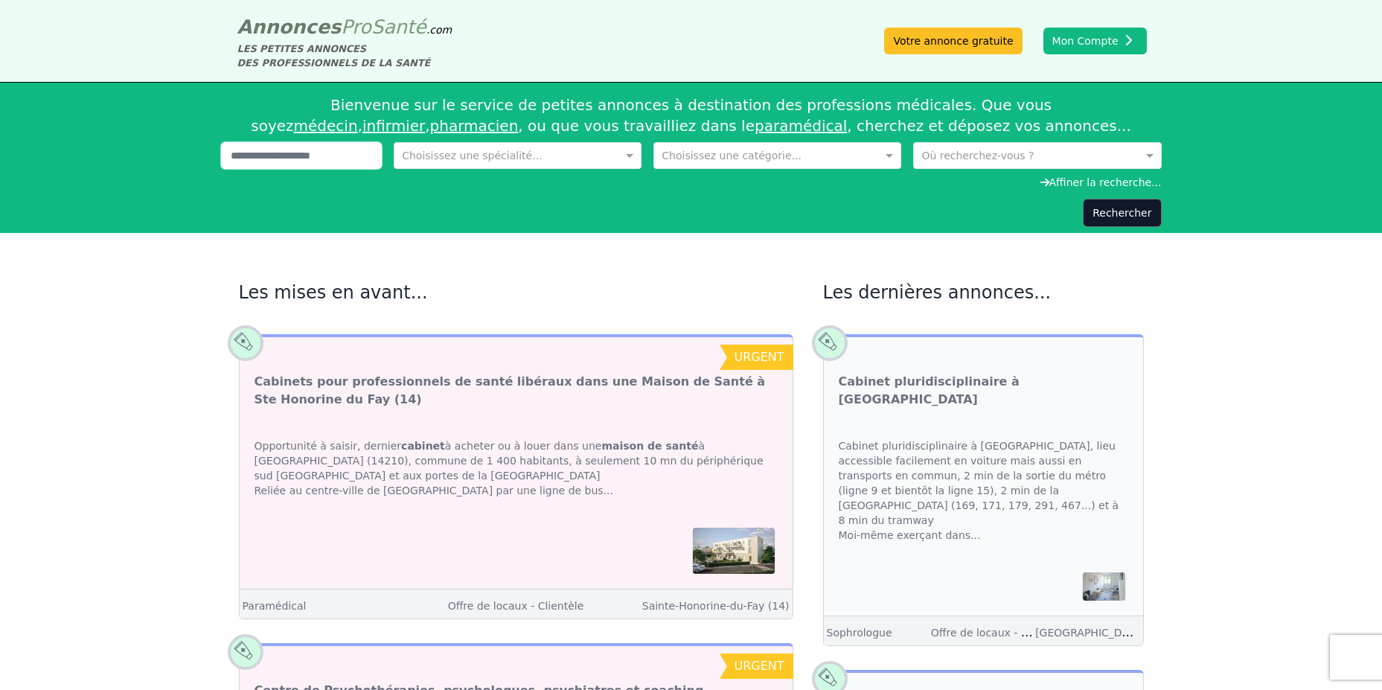
click at [293, 156] on input "text" at bounding box center [302, 155] width 162 height 27
paste input "**********"
type input "**********"
click at [1119, 217] on button "Rechercher" at bounding box center [1122, 213] width 78 height 28
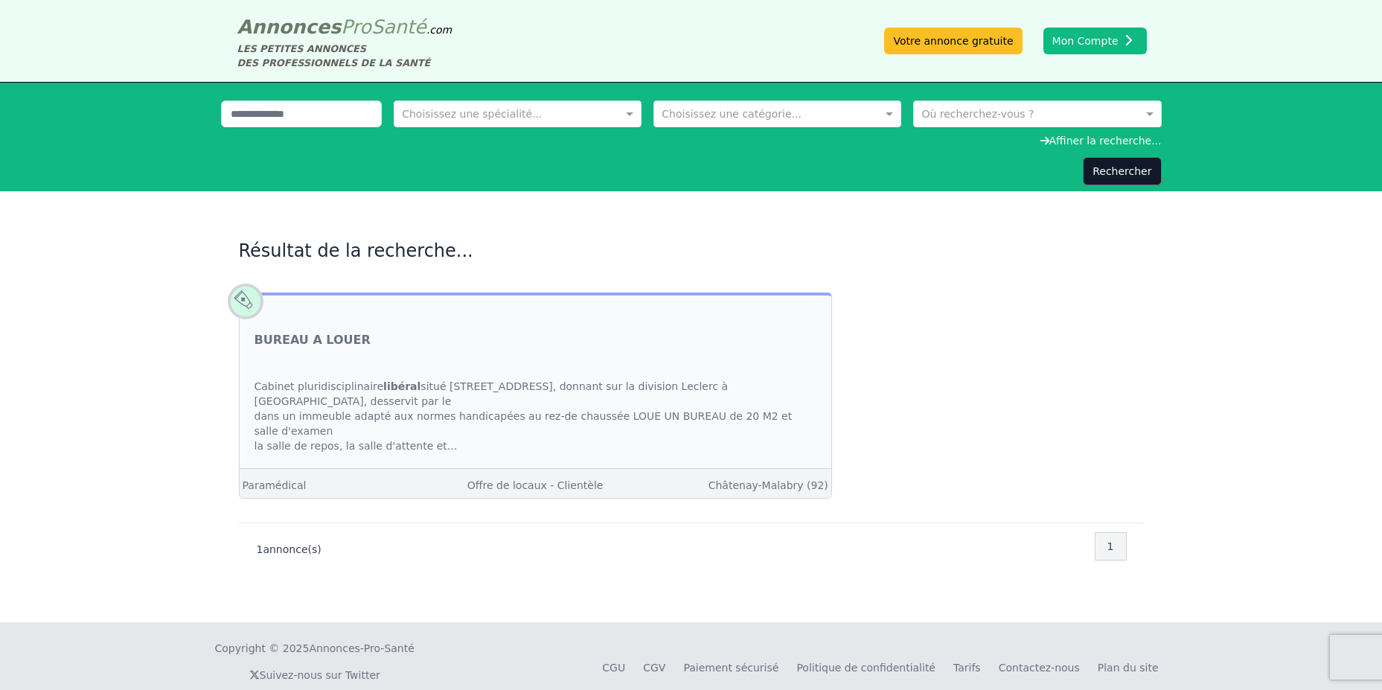
click at [1073, 384] on div at bounding box center [1003, 381] width 282 height 284
click at [314, 336] on link "BUREAU A LOUER" at bounding box center [313, 340] width 116 height 18
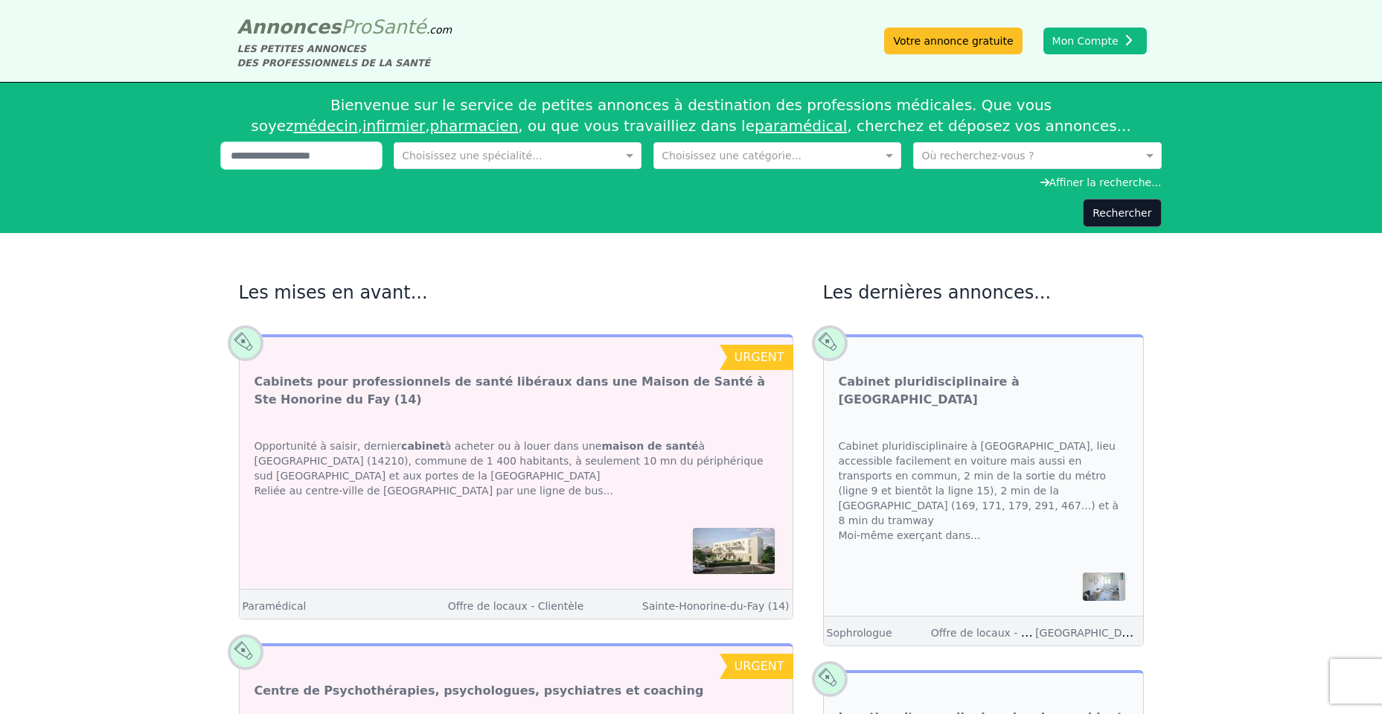
click at [297, 159] on input "text" at bounding box center [302, 155] width 162 height 27
paste input "**********"
type input "**********"
click at [1128, 219] on button "Rechercher" at bounding box center [1122, 213] width 78 height 28
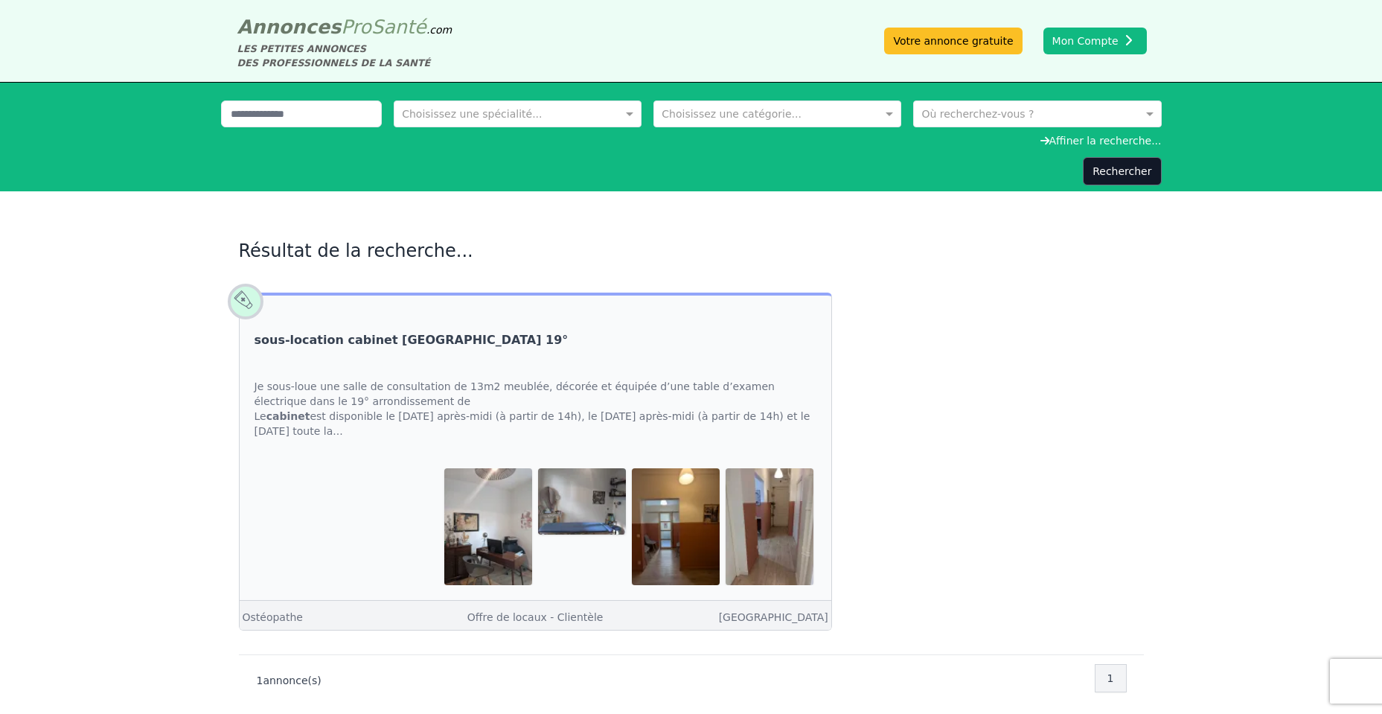
click at [371, 336] on link "sous-location cabinet Paris 19°" at bounding box center [412, 340] width 314 height 18
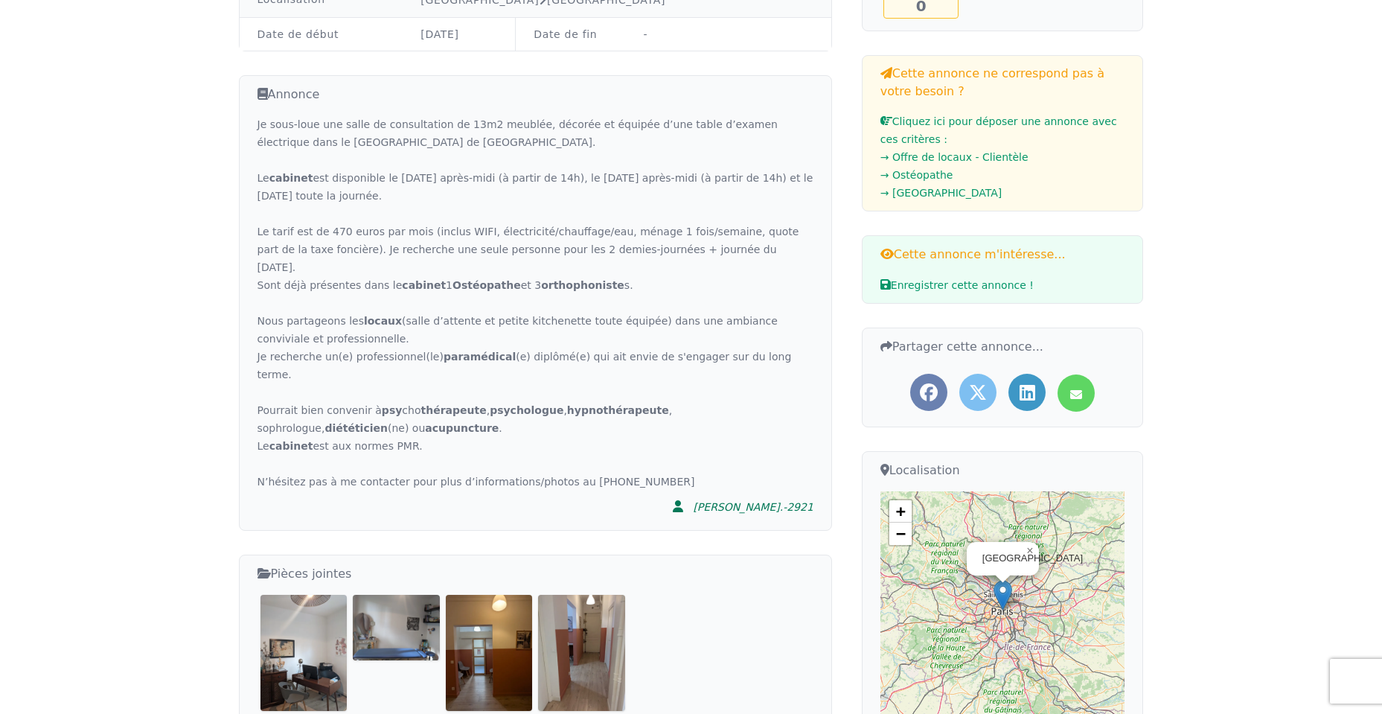
scroll to position [268, 0]
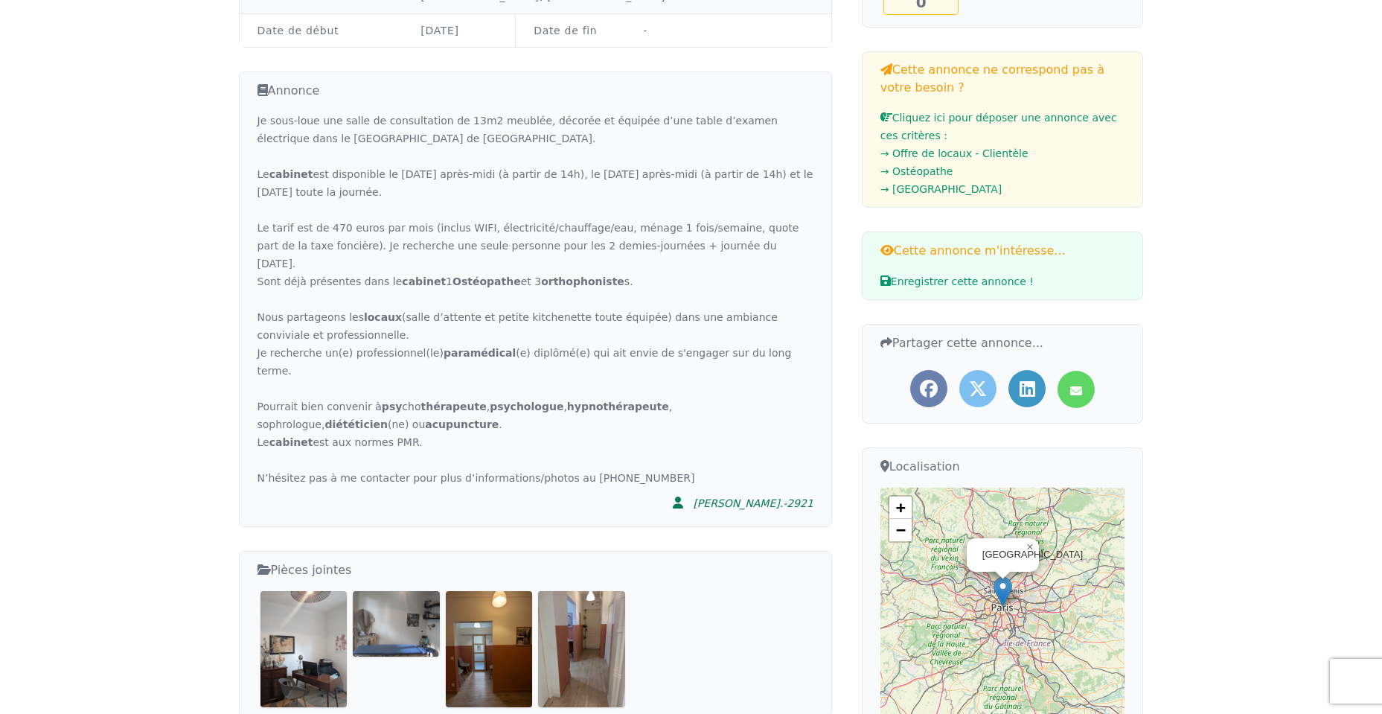
click at [465, 405] on div "Je sous-loue une salle de consultation de 13m2 meublée, décorée et équipée d’un…" at bounding box center [536, 299] width 556 height 375
click at [436, 401] on strong "thérapeute" at bounding box center [454, 407] width 66 height 12
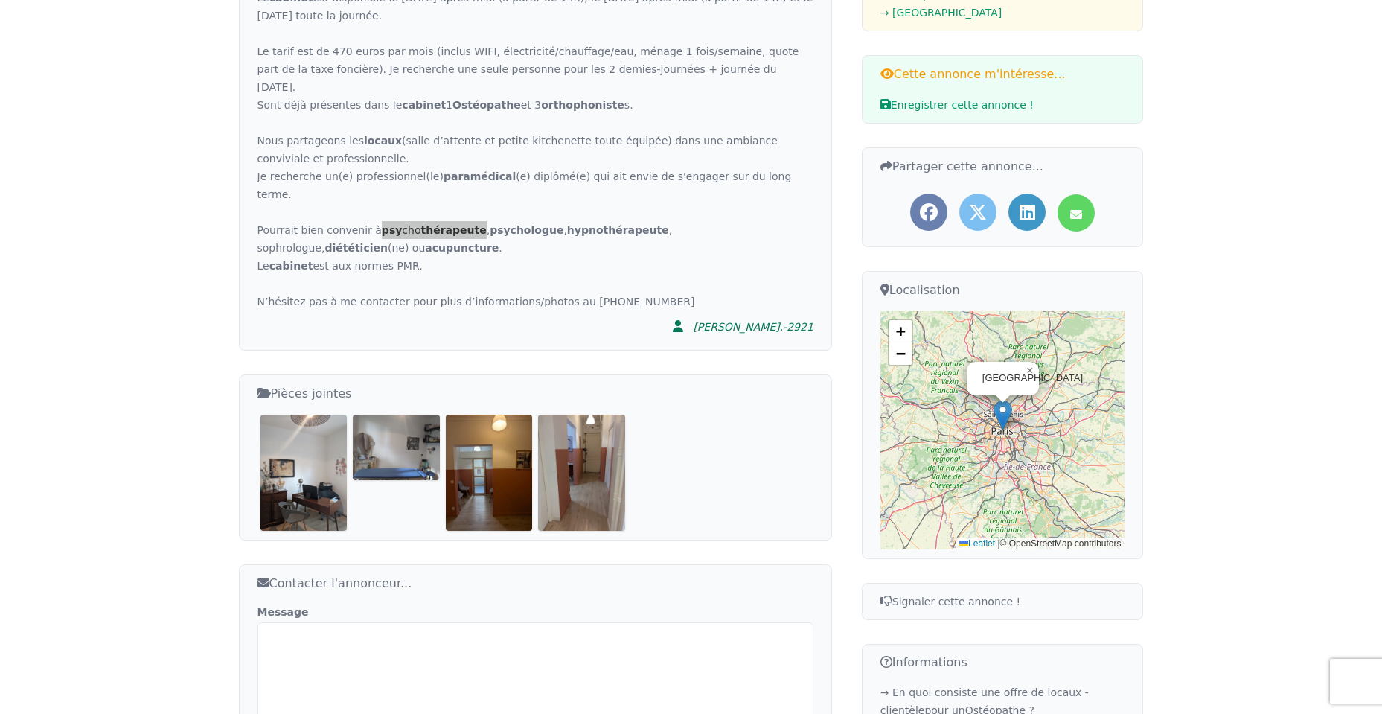
scroll to position [447, 0]
